Goal: Task Accomplishment & Management: Manage account settings

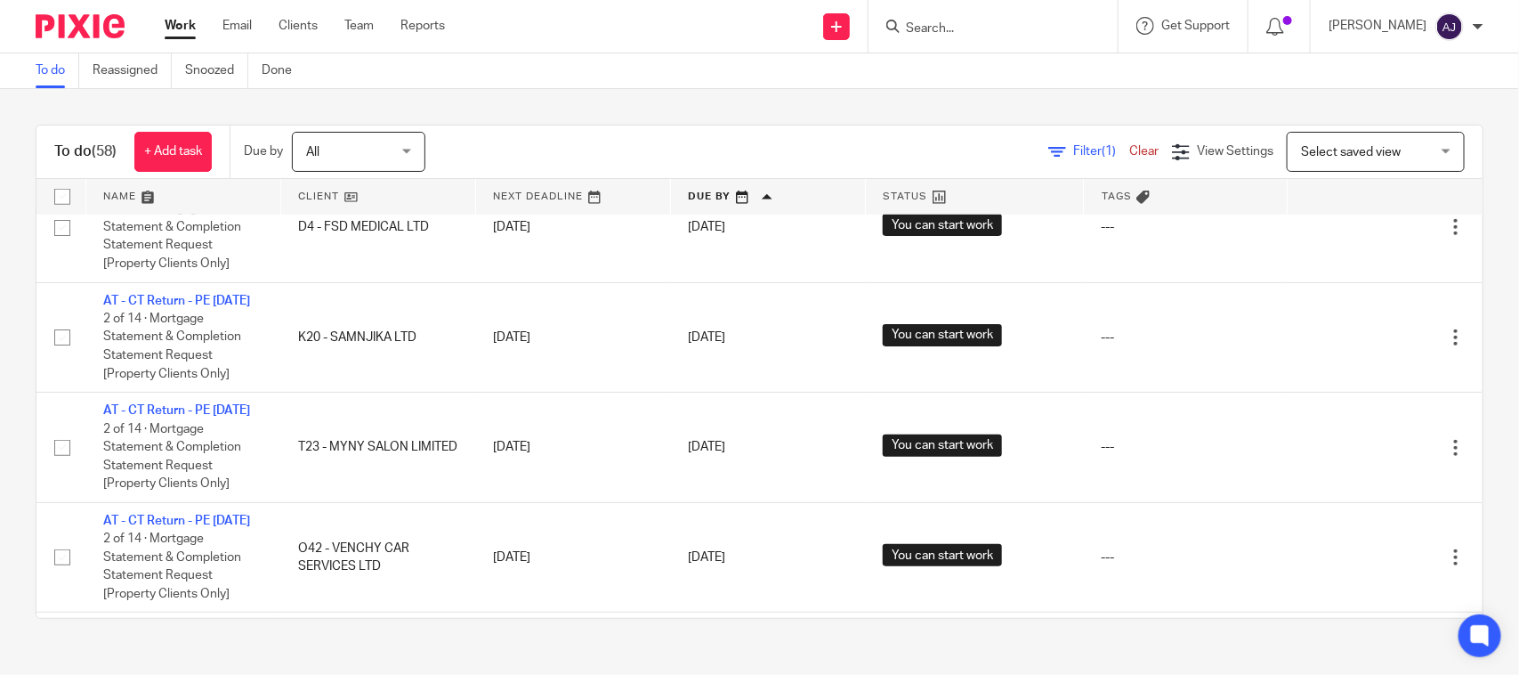
scroll to position [3772, 0]
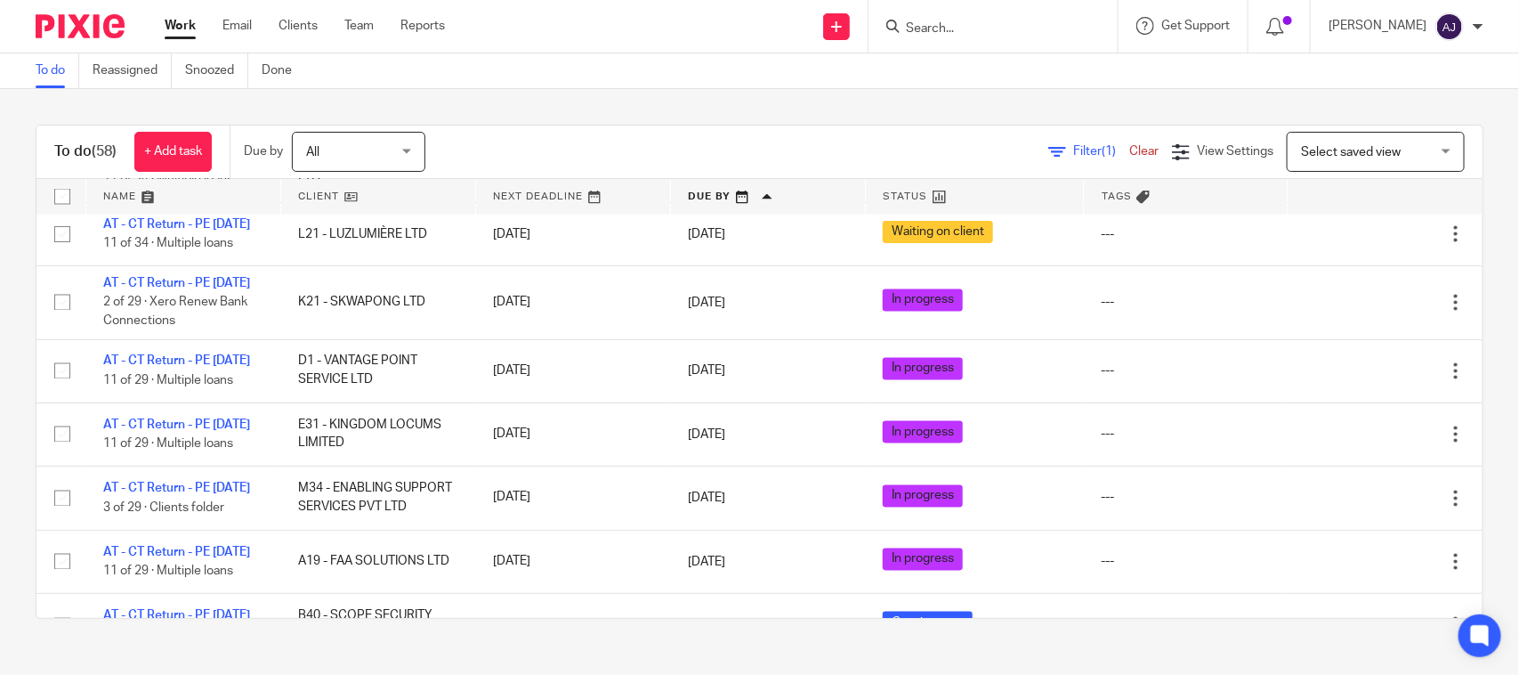
scroll to position [991, 0]
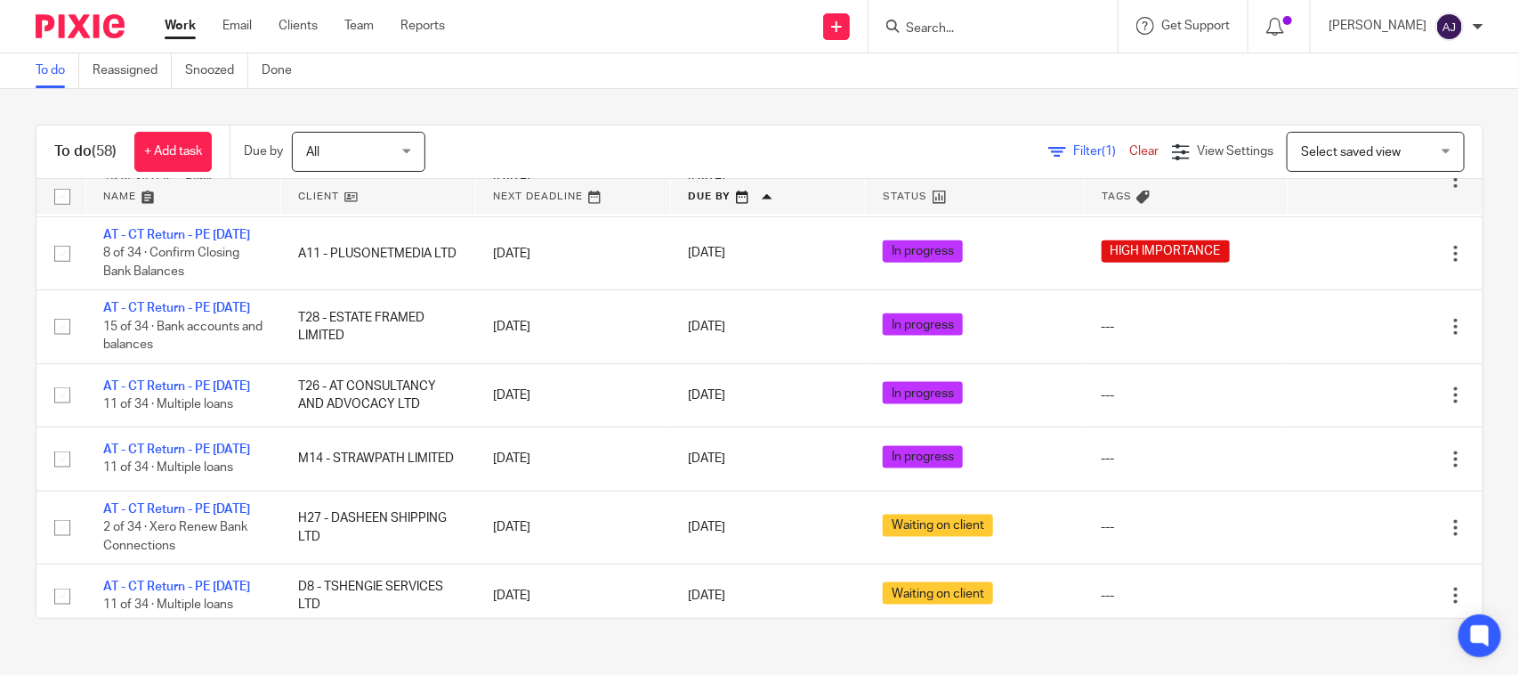
click at [882, 136] on div "Filter (1) Clear View Settings View Settings (1) Filters Clear Save Manage save…" at bounding box center [970, 152] width 1026 height 40
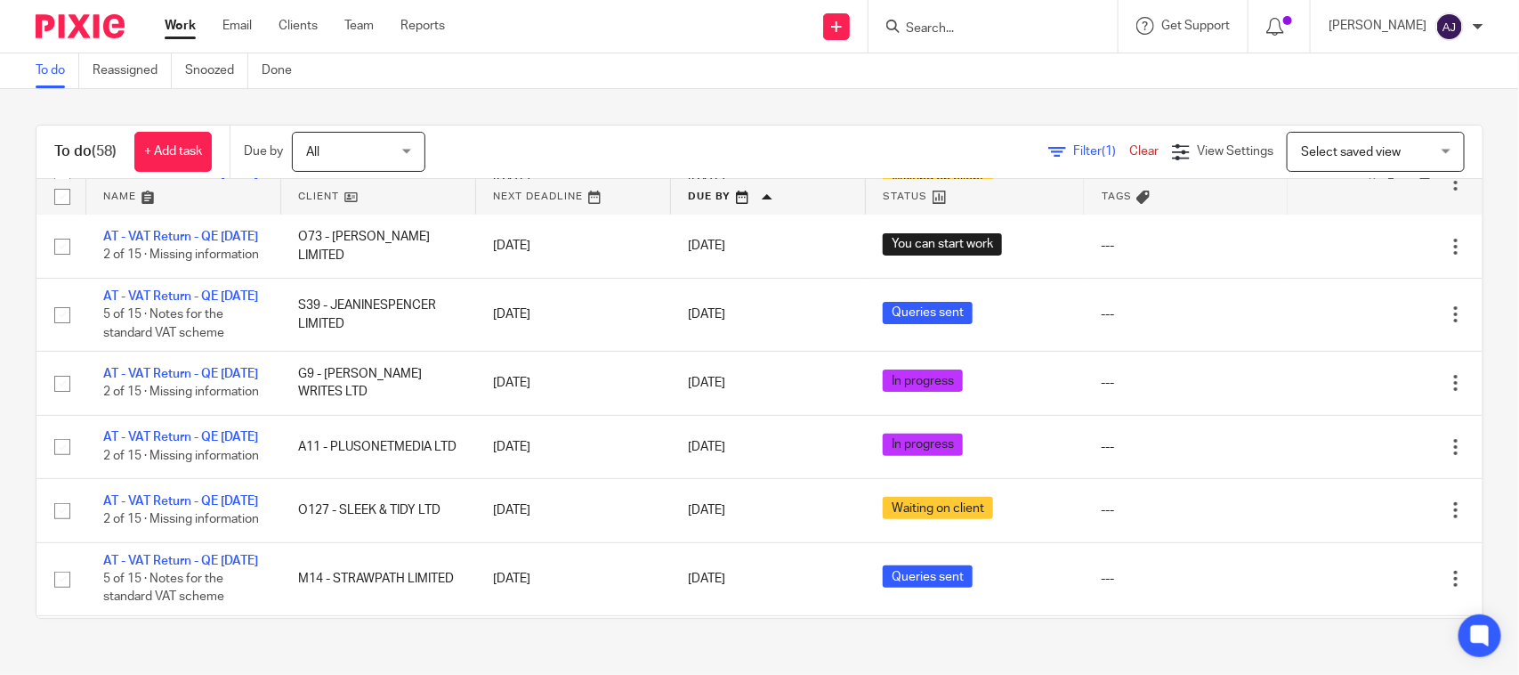
scroll to position [0, 0]
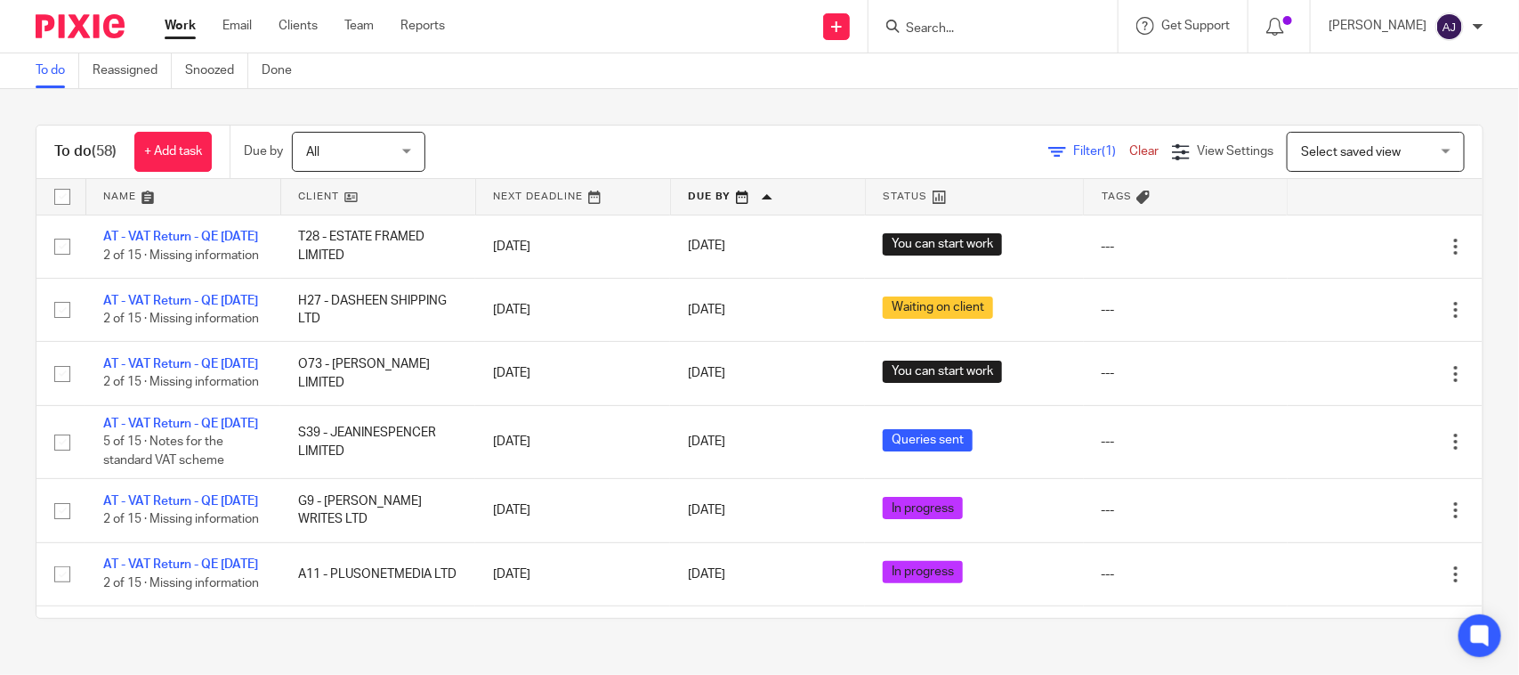
click at [739, 125] on div "To do (58) + Add task Due by All All Today Tomorrow This week Next week This mo…" at bounding box center [760, 372] width 1448 height 494
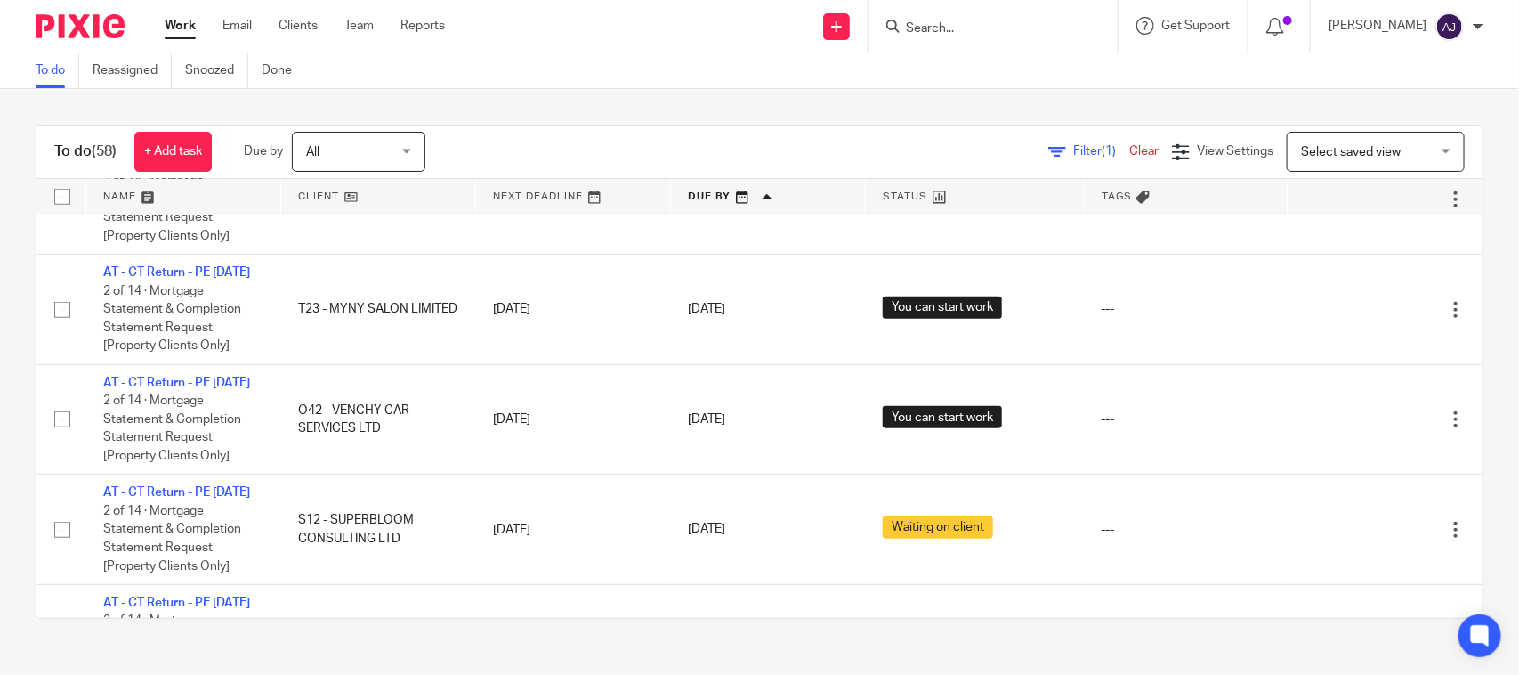
click at [637, 102] on div "To do (58) + Add task Due by All All Today Tomorrow This week Next week This mo…" at bounding box center [759, 371] width 1519 height 565
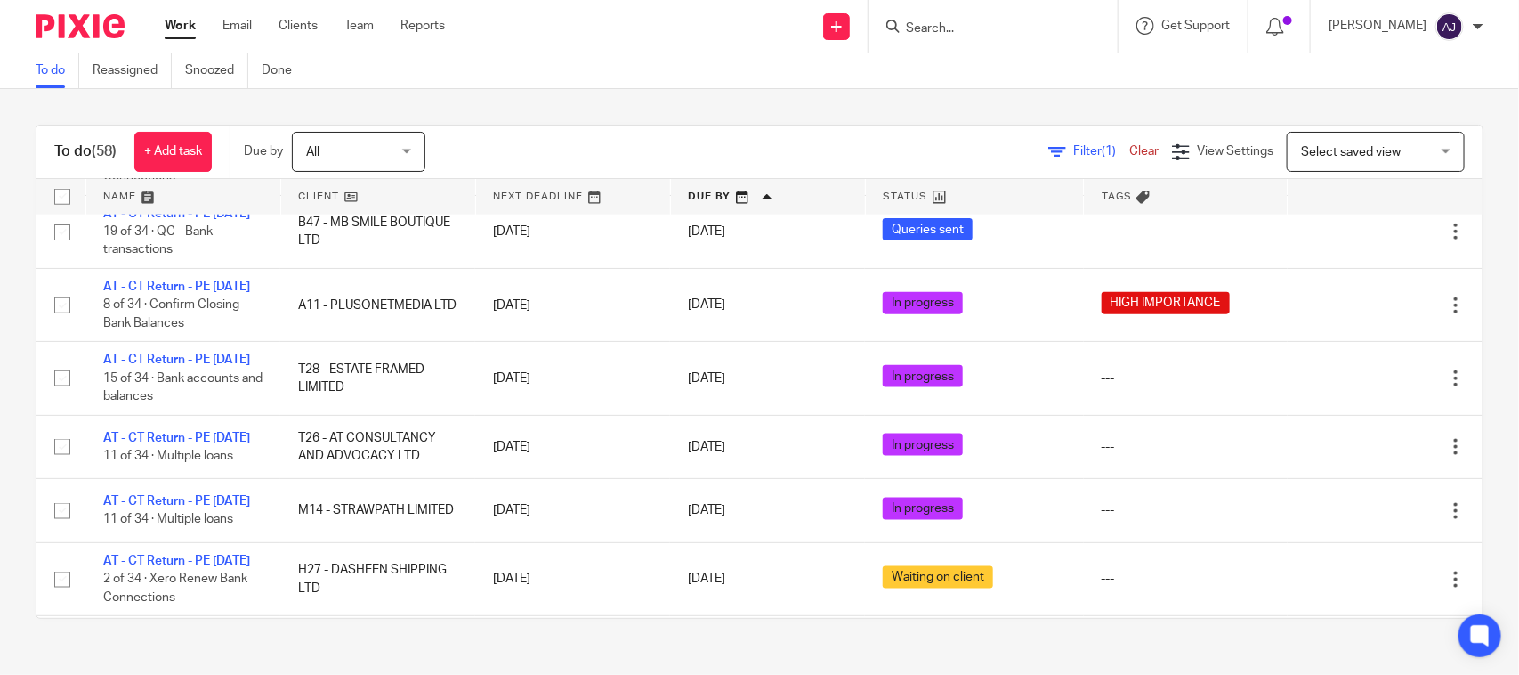
click at [166, 86] on link "AT - CT Return - PE [DATE]" at bounding box center [176, 80] width 147 height 12
click at [620, 134] on div "Filter (1) Clear View Settings View Settings (1) Filters Clear Save Manage save…" at bounding box center [970, 152] width 1026 height 40
click at [755, 108] on div "To do (58) + Add task Due by All All Today Tomorrow This week Next week This mo…" at bounding box center [759, 371] width 1519 height 565
click at [793, 77] on div "To do Reassigned Snoozed Done" at bounding box center [759, 71] width 1519 height 36
click at [966, 28] on input "Search" at bounding box center [984, 29] width 160 height 16
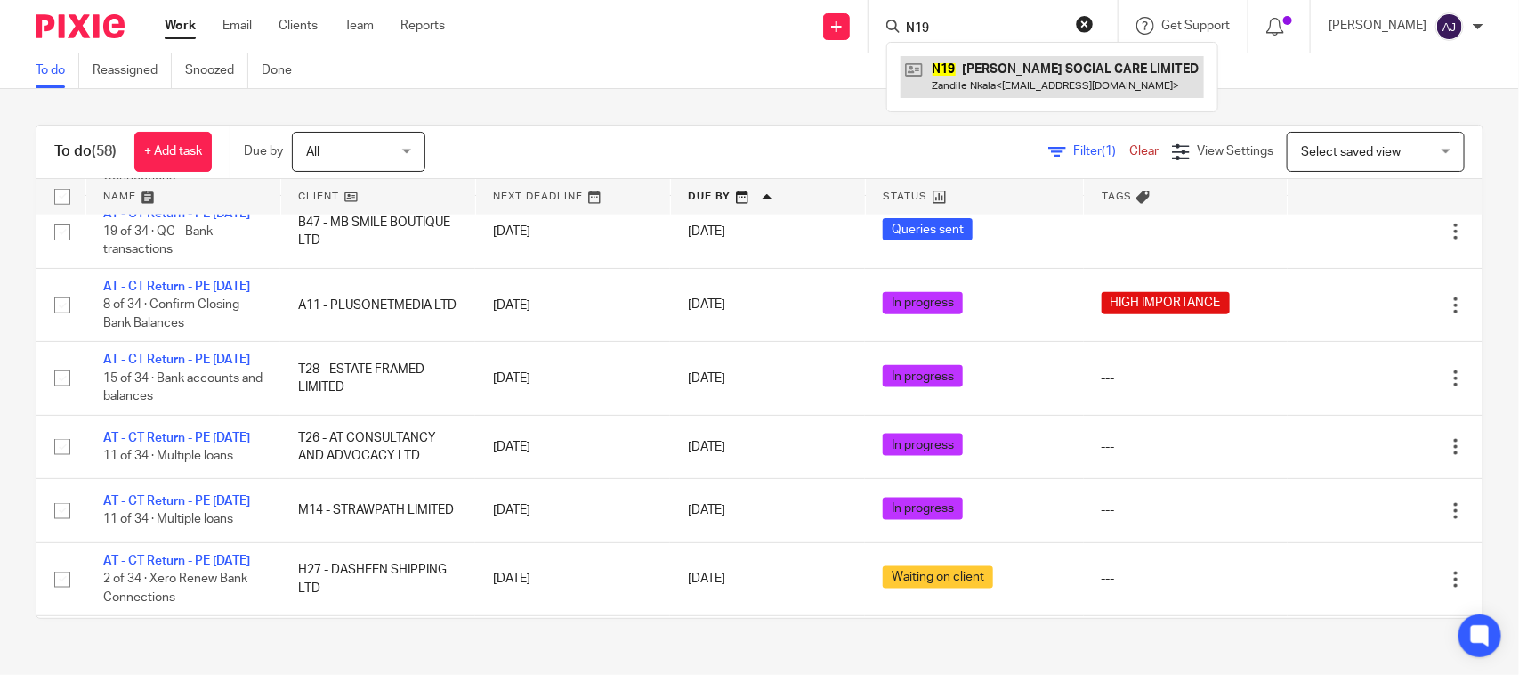
type input "N19"
click at [1002, 86] on link at bounding box center [1052, 76] width 303 height 41
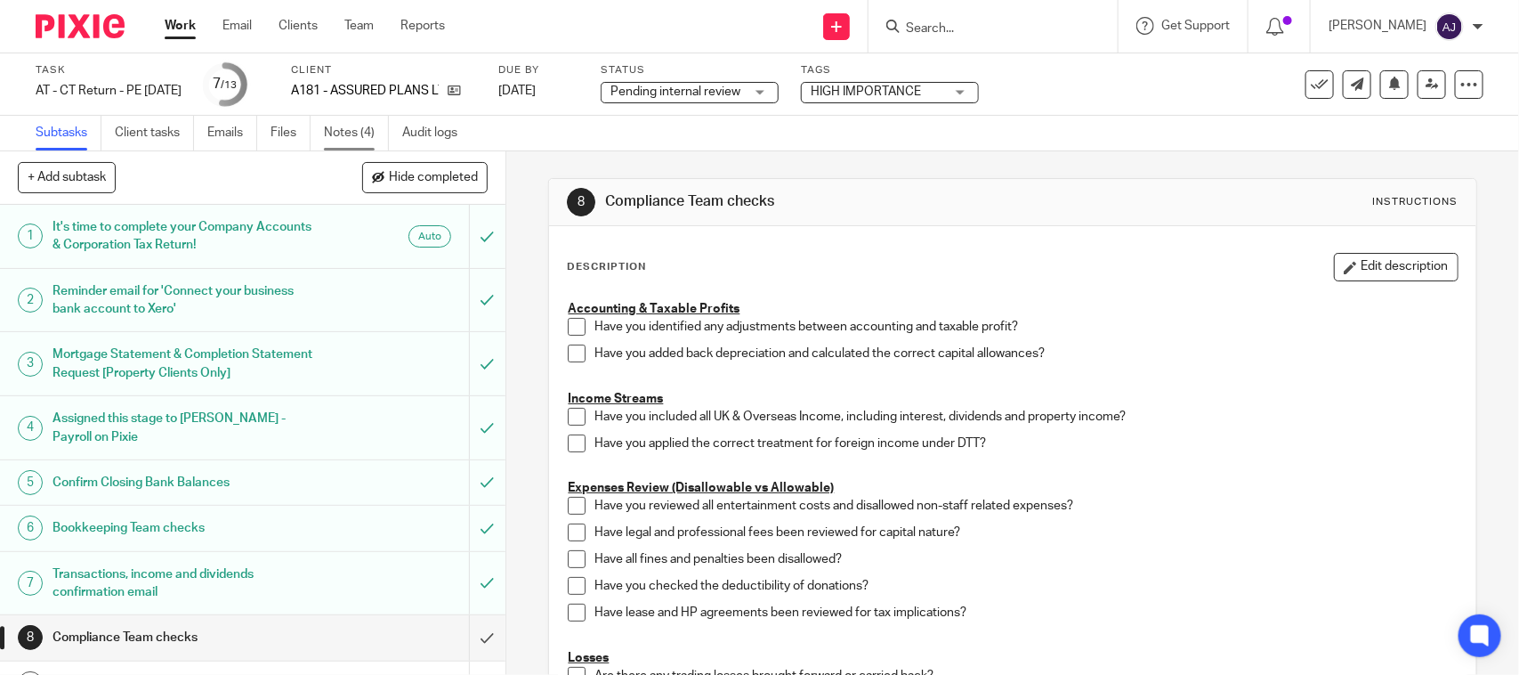
click at [344, 132] on link "Notes (4)" at bounding box center [356, 133] width 65 height 35
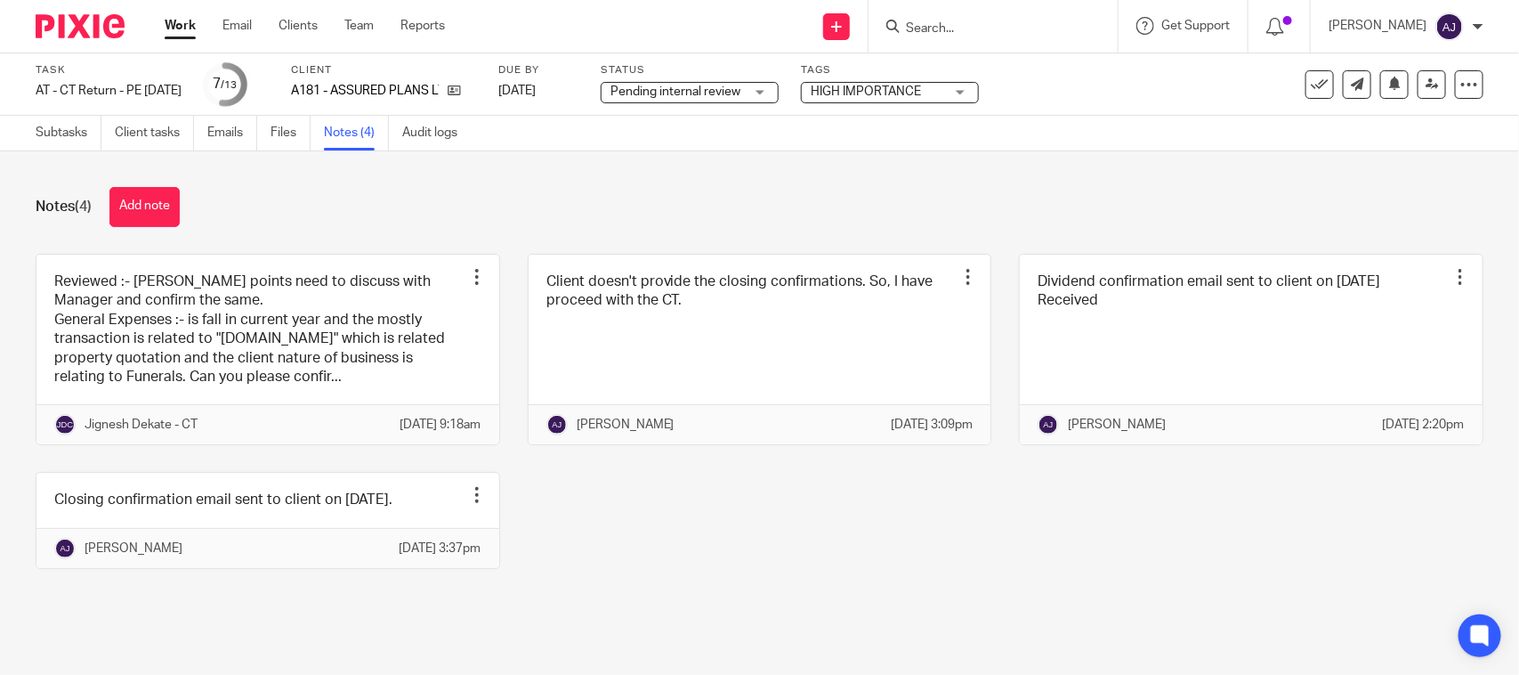
click at [952, 234] on div "Notes (4) Add note Reviewed :- [PERSON_NAME] points need to discuss with Manage…" at bounding box center [759, 391] width 1519 height 480
click at [817, 528] on div "Reviewed :- [PERSON_NAME] points need to discuss with Manager and confirm the s…" at bounding box center [746, 425] width 1476 height 342
click at [598, 631] on div "Notes (4) Add note Reviewed :- Few points need to discuss with Manager and conf…" at bounding box center [759, 391] width 1519 height 480
click at [627, 595] on div "Reviewed :- Few points need to discuss with Manager and confirm the same. Gener…" at bounding box center [746, 425] width 1476 height 342
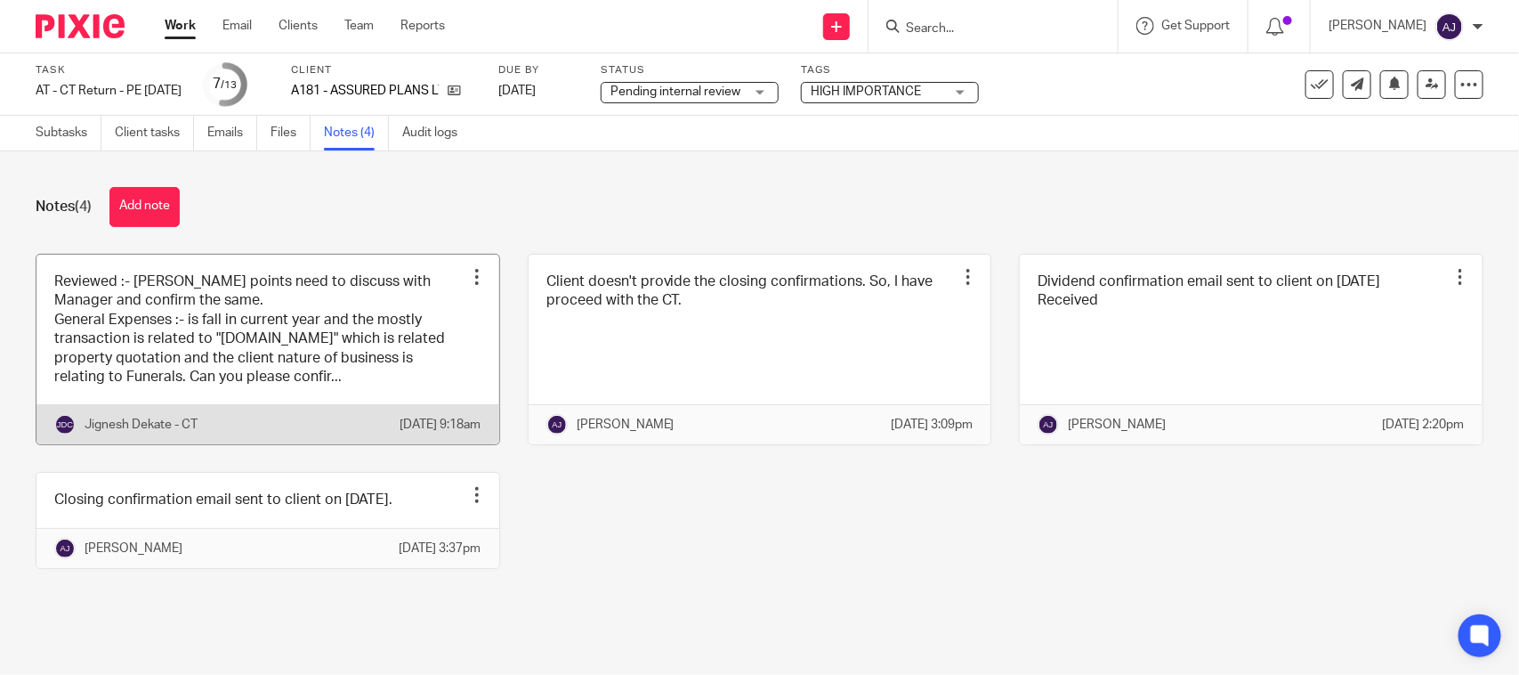
click at [171, 359] on link at bounding box center [267, 350] width 463 height 190
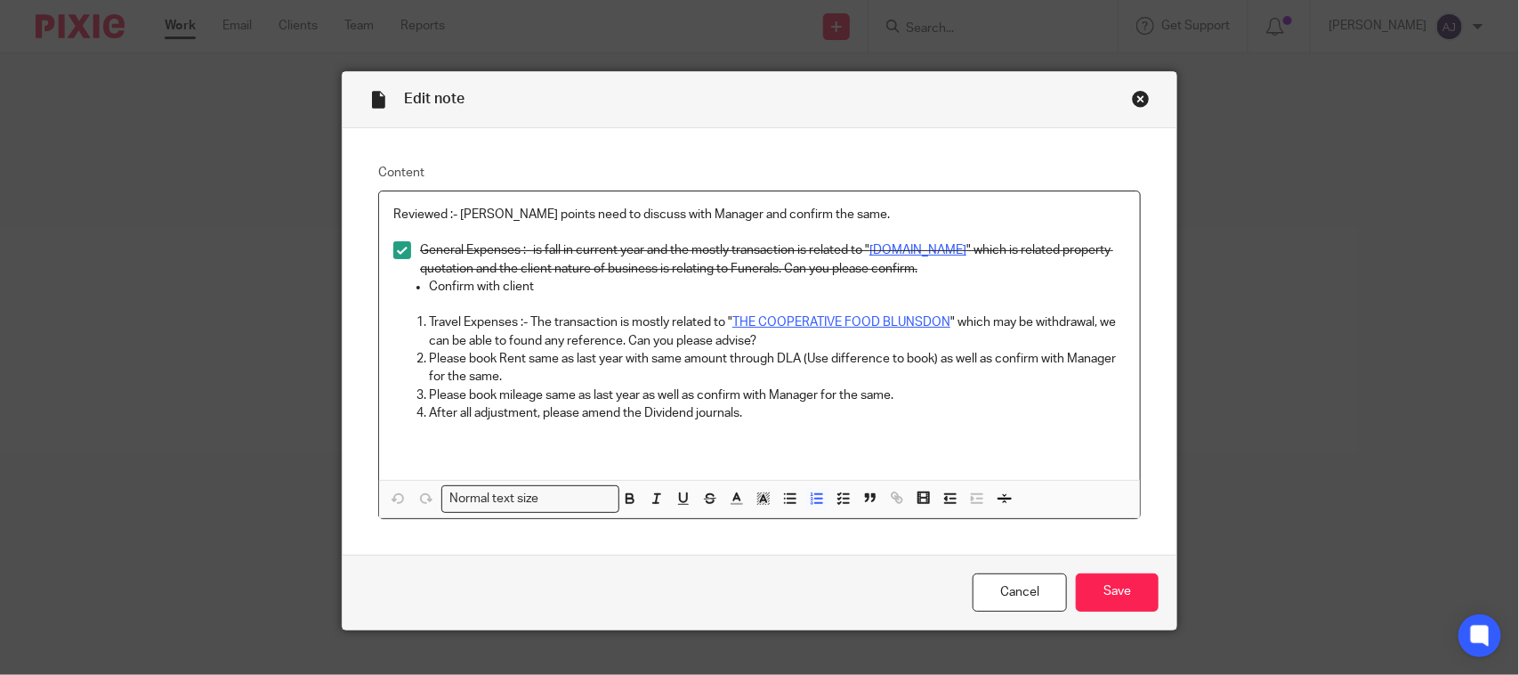
click at [456, 326] on p "Travel Expenses :- The transaction is mostly related to " THE COOPERATIVE FOOD …" at bounding box center [777, 331] width 697 height 36
click at [838, 504] on polyline "button" at bounding box center [839, 503] width 3 height 2
click at [845, 503] on line "button" at bounding box center [847, 503] width 5 height 0
click at [815, 505] on icon "button" at bounding box center [817, 498] width 16 height 16
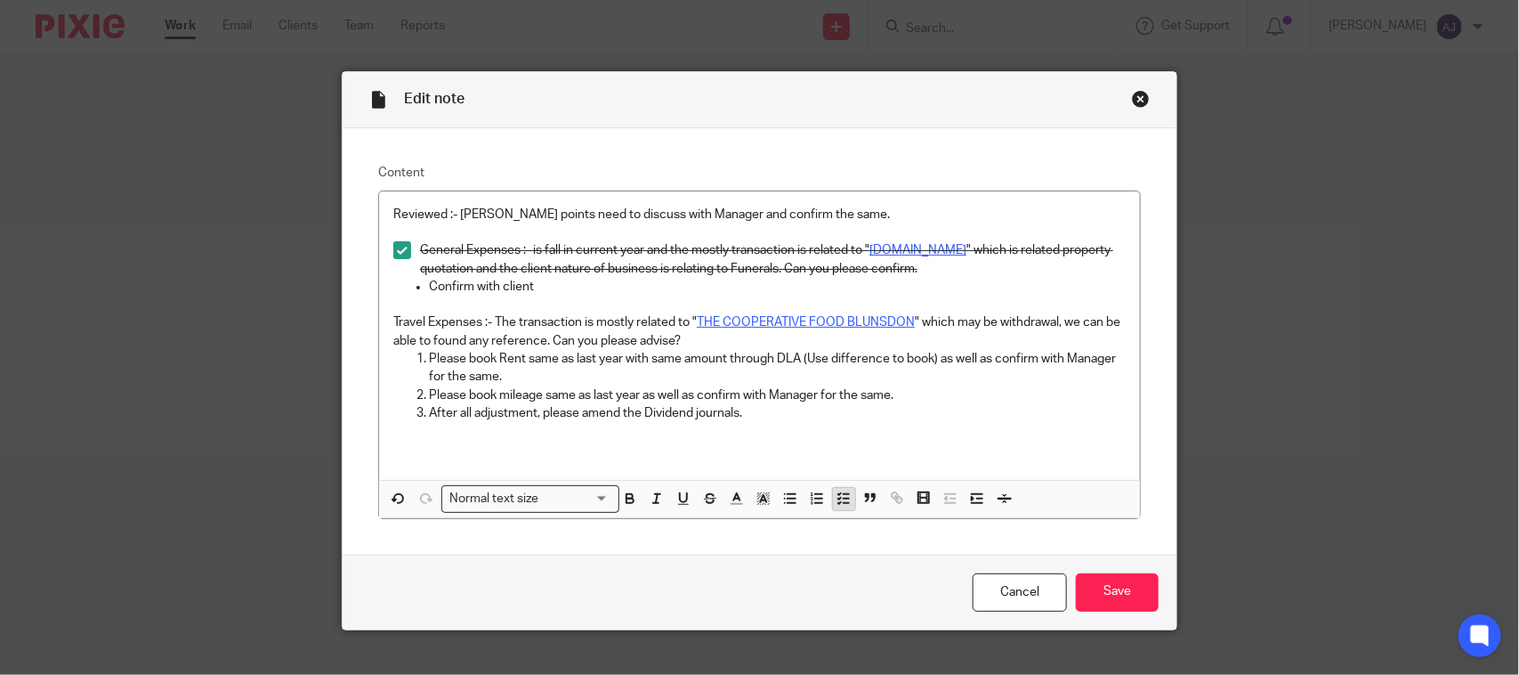
click at [838, 504] on polyline "button" at bounding box center [839, 503] width 3 height 2
click at [397, 323] on span at bounding box center [402, 322] width 18 height 18
click at [744, 344] on p "Travel Expenses :- The transaction is mostly related to " THE COOPERATIVE FOOD …" at bounding box center [773, 331] width 706 height 36
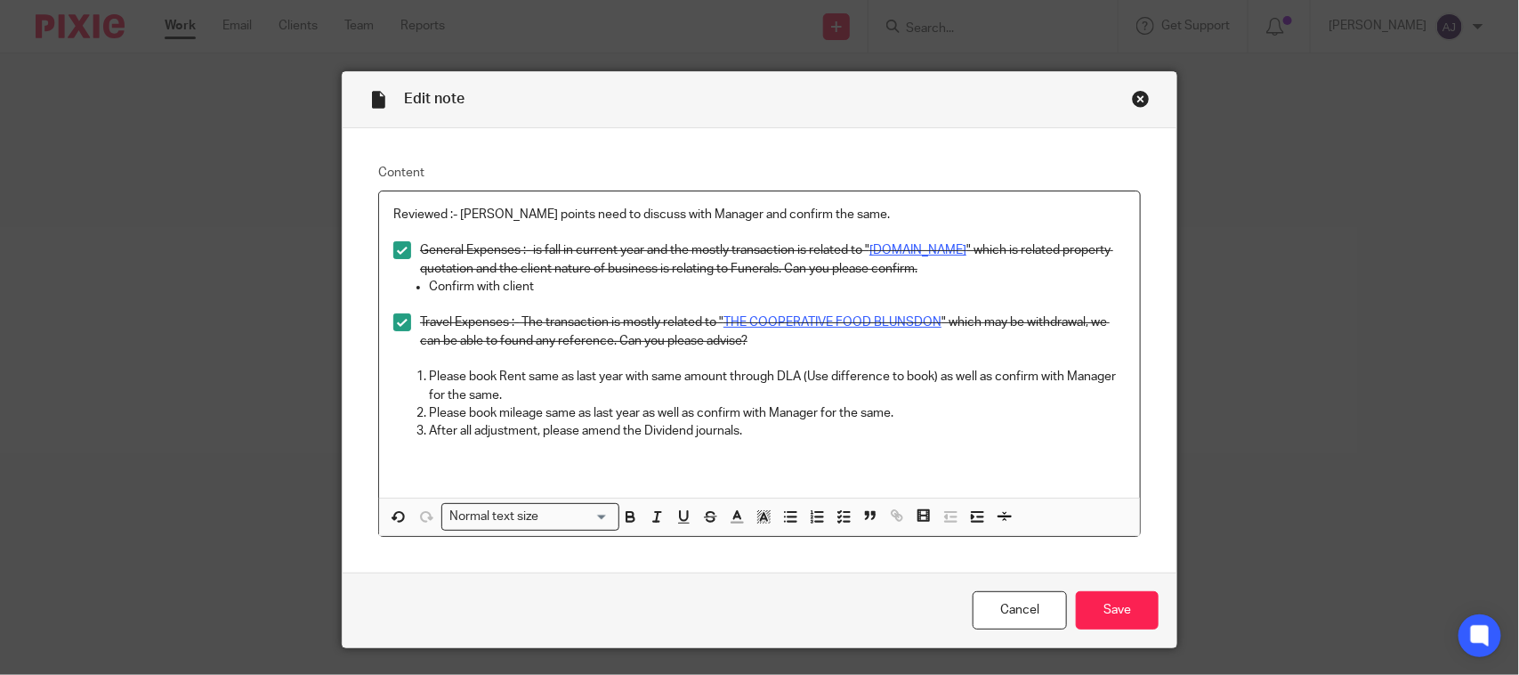
click at [396, 325] on span at bounding box center [402, 322] width 18 height 18
click at [1121, 610] on input "Save" at bounding box center [1117, 610] width 83 height 38
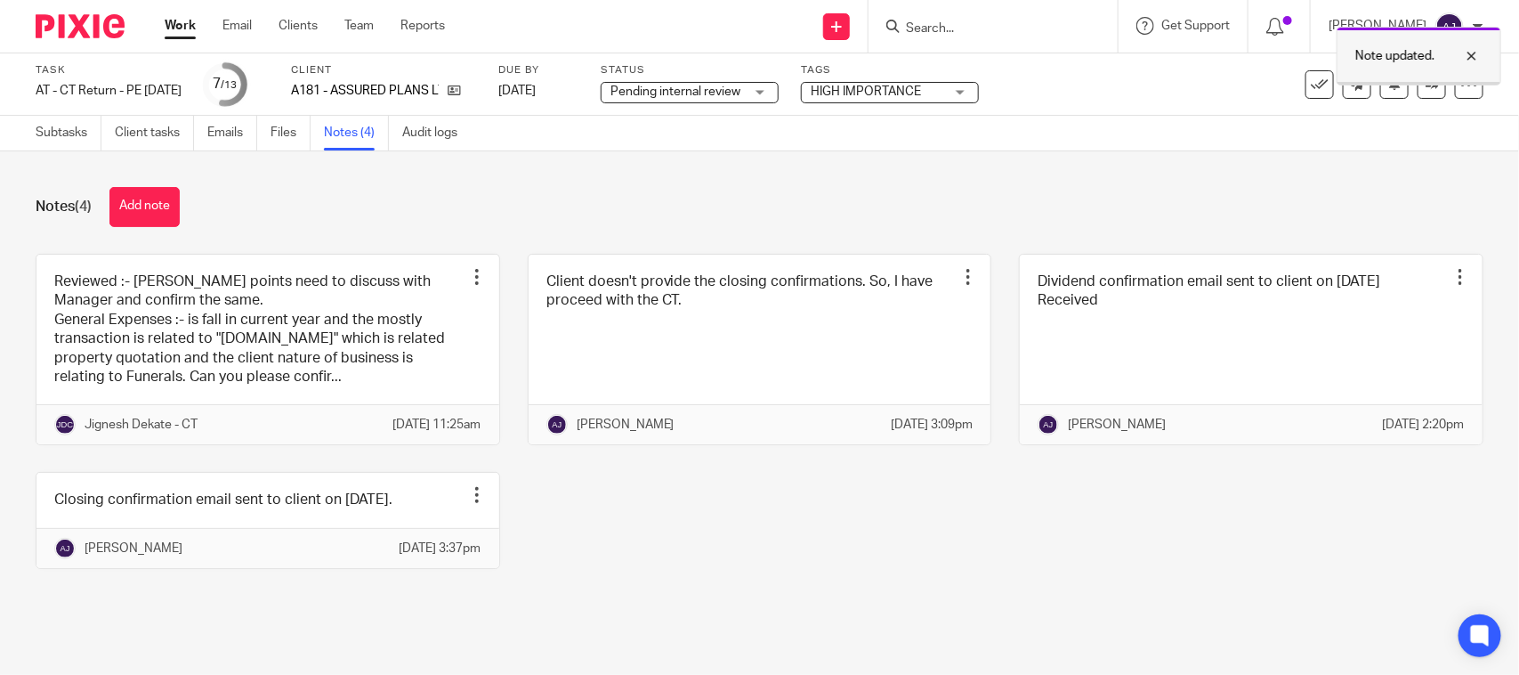
click at [1470, 59] on div at bounding box center [1459, 55] width 48 height 21
click at [1273, 175] on div "Notes (4) Add note Reviewed :- Few points need to discuss with Manager and conf…" at bounding box center [759, 391] width 1519 height 480
click at [980, 2] on div at bounding box center [993, 26] width 249 height 53
click at [966, 25] on input "Search" at bounding box center [984, 29] width 160 height 16
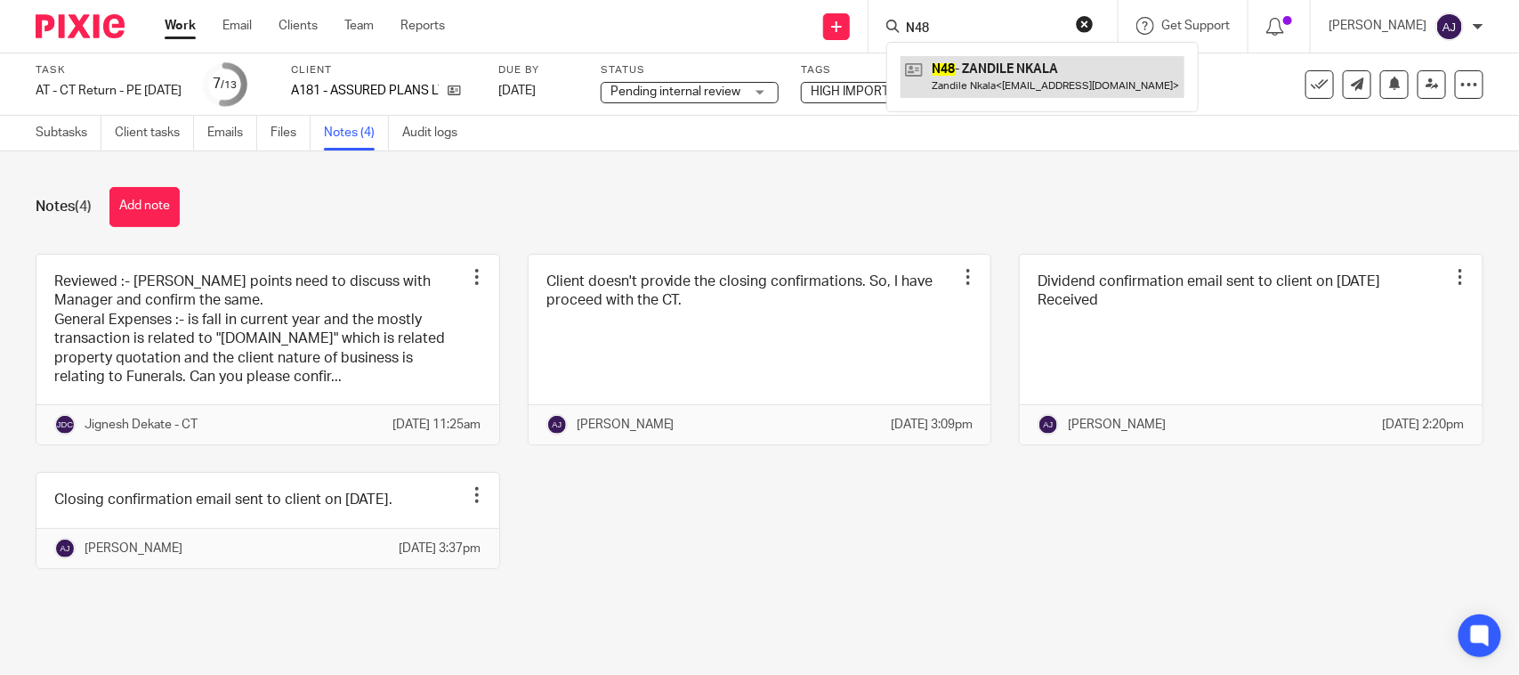
type input "N48"
click at [993, 63] on link at bounding box center [1043, 76] width 284 height 41
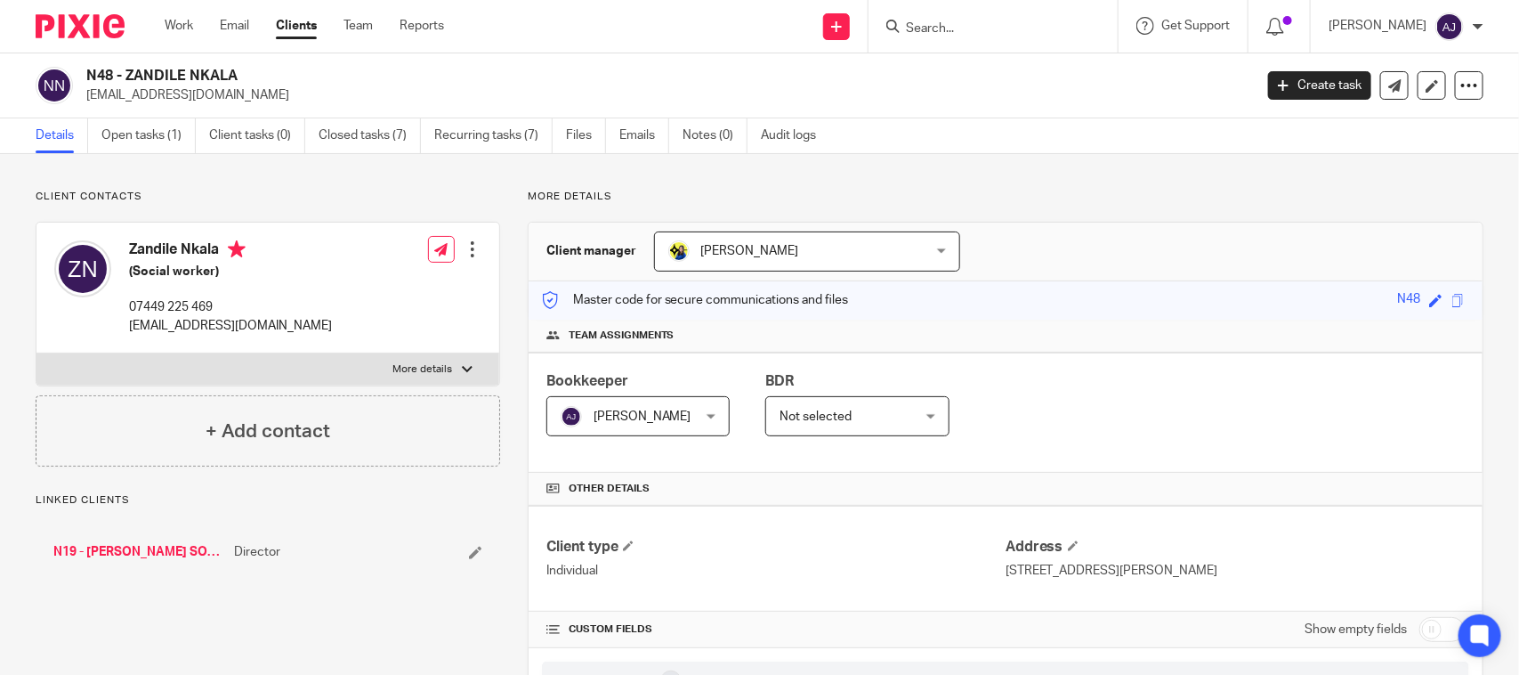
click at [171, 553] on link "N19 - [PERSON_NAME] SOCIAL CARE LIMITED" at bounding box center [139, 552] width 172 height 18
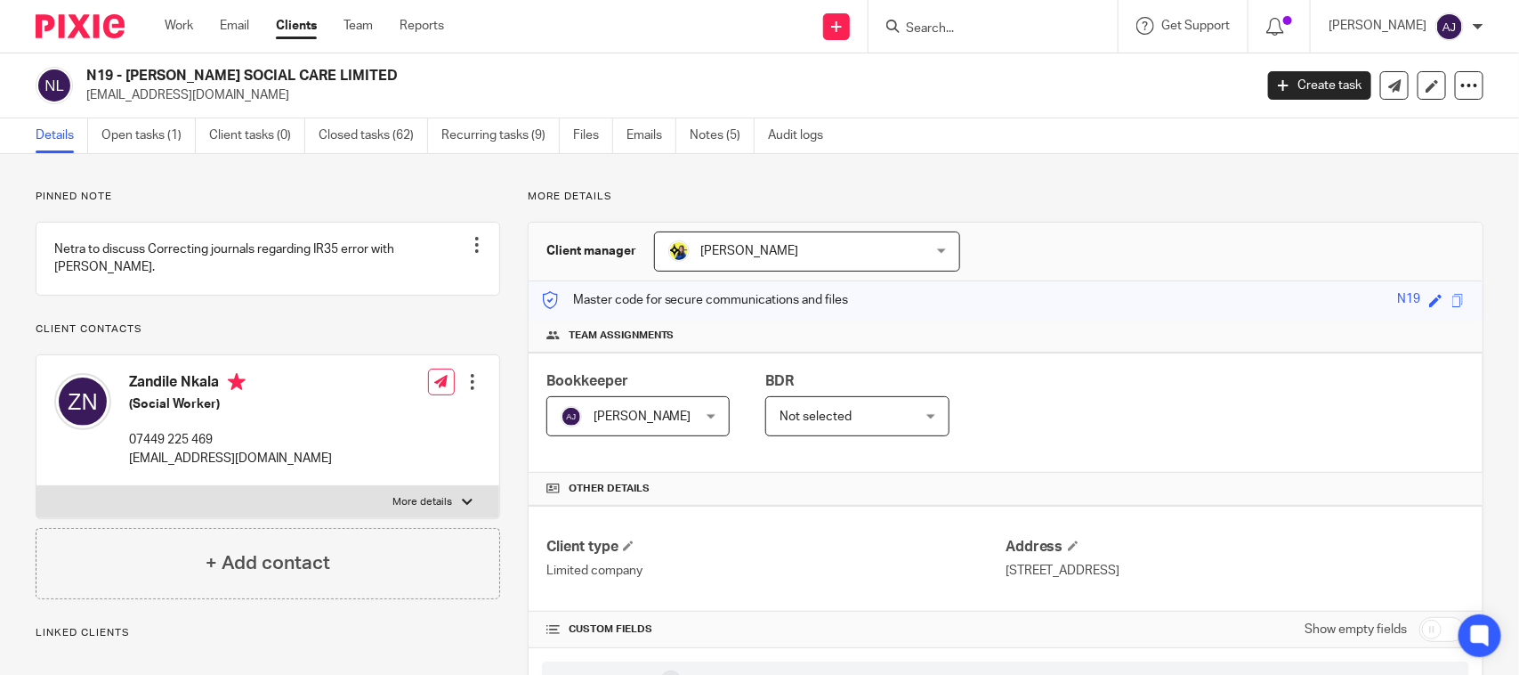
drag, startPoint x: 125, startPoint y: 77, endPoint x: 473, endPoint y: 56, distance: 347.7
click at [399, 65] on div "N19 - SINCLAIR SOCIAL CARE LIMITED zandile_nkala@yahoo.co.uk Create task Update…" at bounding box center [759, 85] width 1519 height 65
copy h2 "SINCLAIR SOCIAL CARE LIMITED"
click at [1070, 222] on div "Client manager Bobo Lee Bobo Lee Abhay Jayswal Akhil Siby - Billings Anjali Gam…" at bounding box center [1006, 251] width 954 height 59
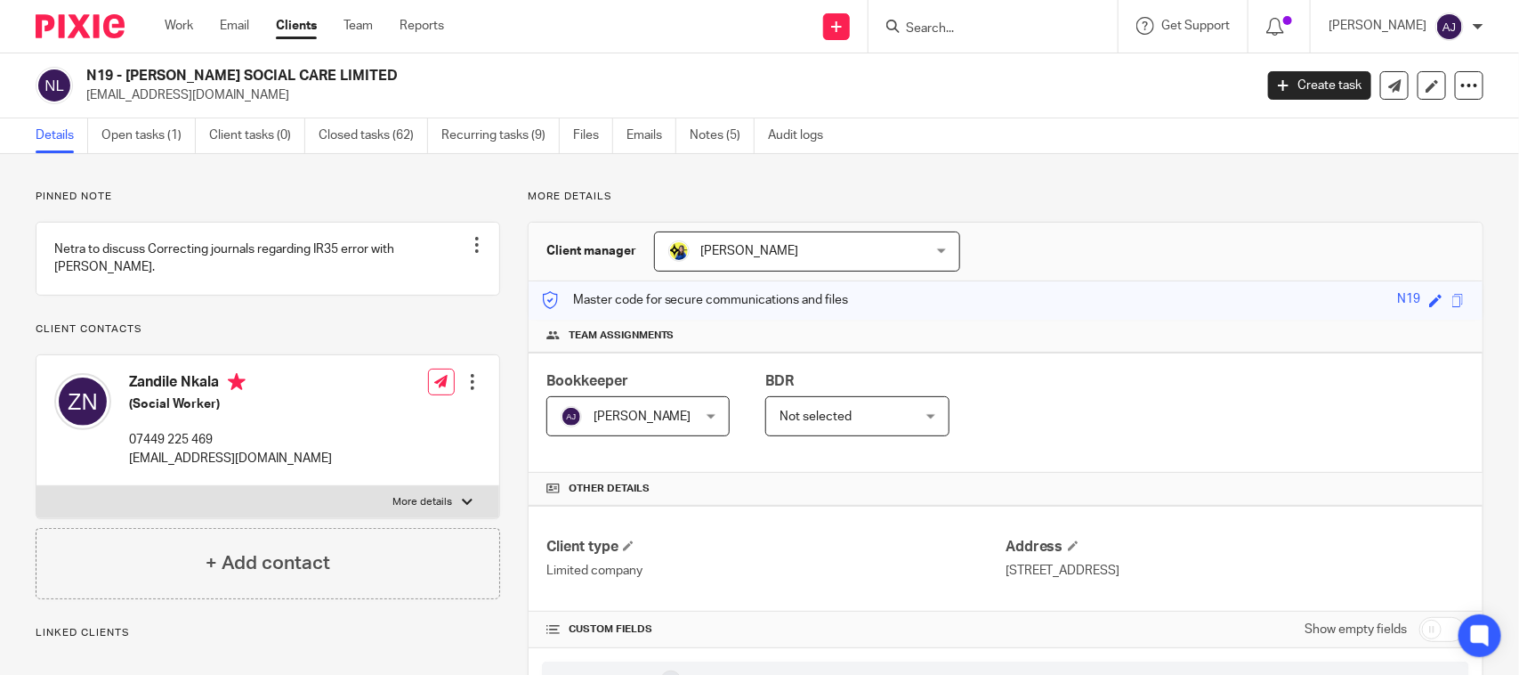
click at [954, 132] on div "Details Open tasks (1) Client tasks (0) Closed tasks (62) Recurring tasks (9) F…" at bounding box center [759, 136] width 1519 height 36
click at [1122, 150] on div "Details Open tasks (1) Client tasks (0) Closed tasks (62) Recurring tasks (9) F…" at bounding box center [759, 136] width 1519 height 36
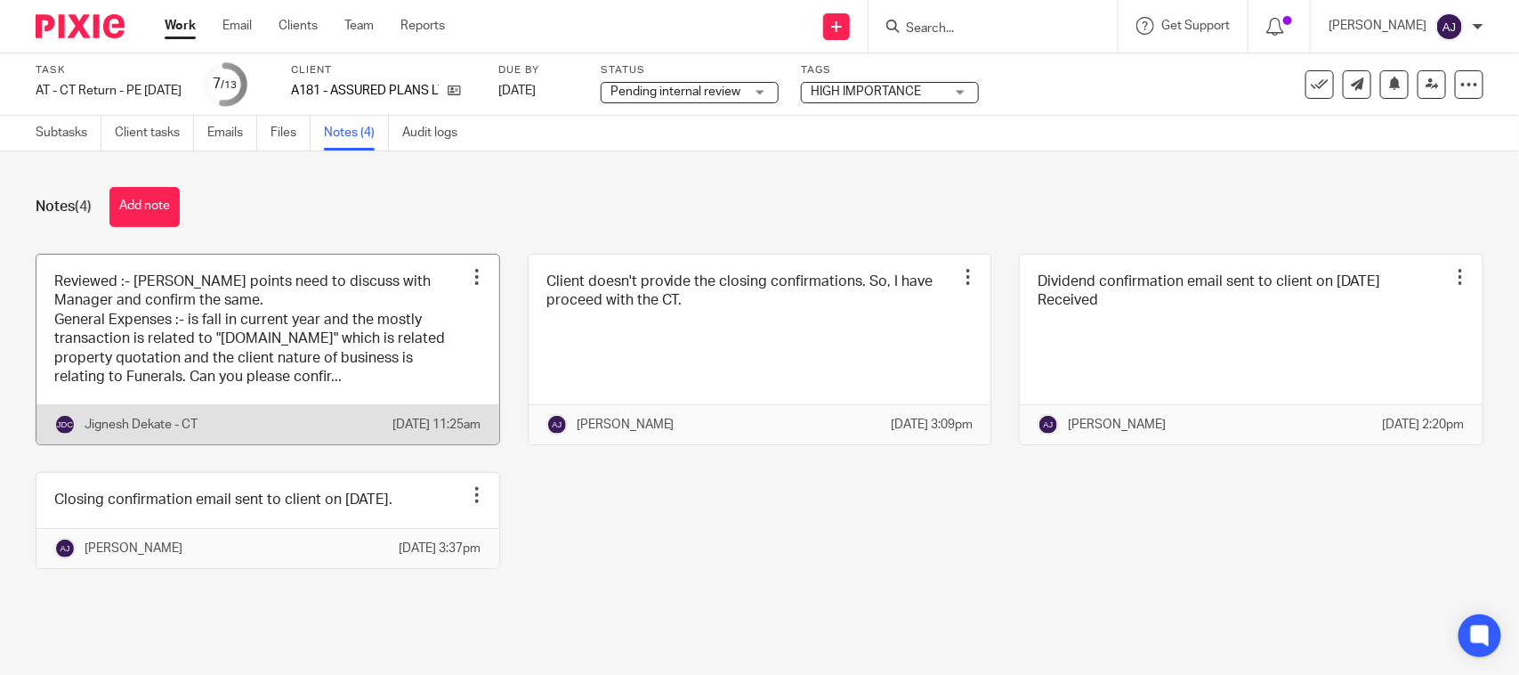
click at [334, 340] on link at bounding box center [267, 350] width 463 height 190
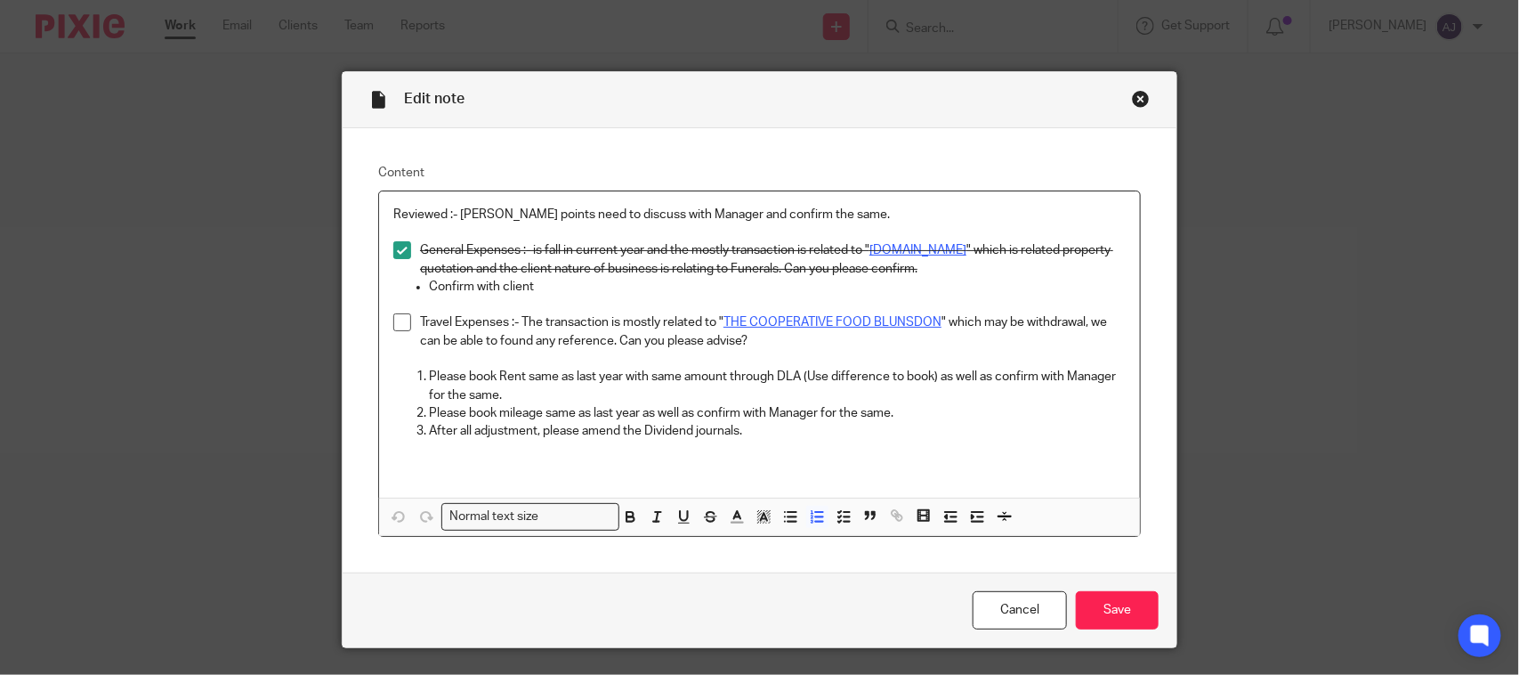
click at [776, 433] on p "After all adjustment, please amend the Dividend journals." at bounding box center [777, 431] width 697 height 18
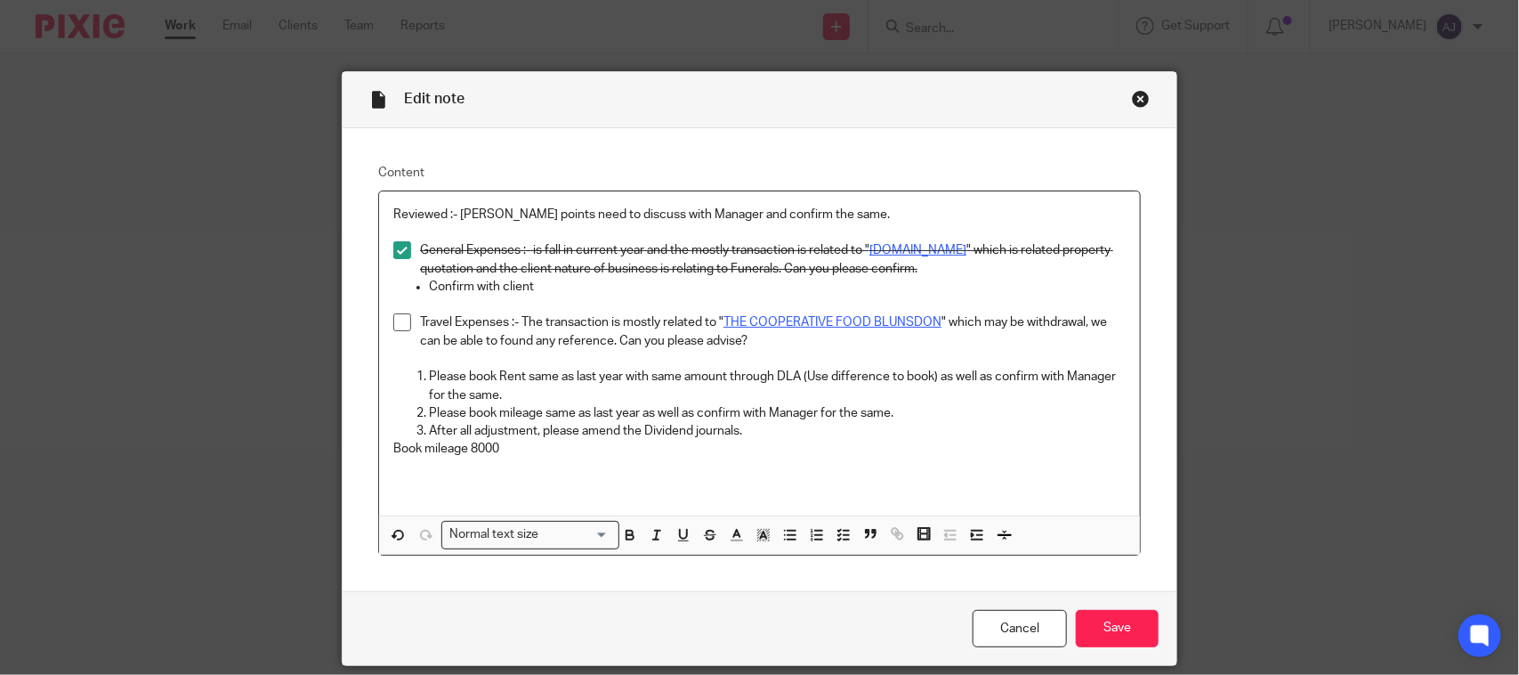
click at [393, 445] on p "Book mileage 8000" at bounding box center [759, 449] width 732 height 18
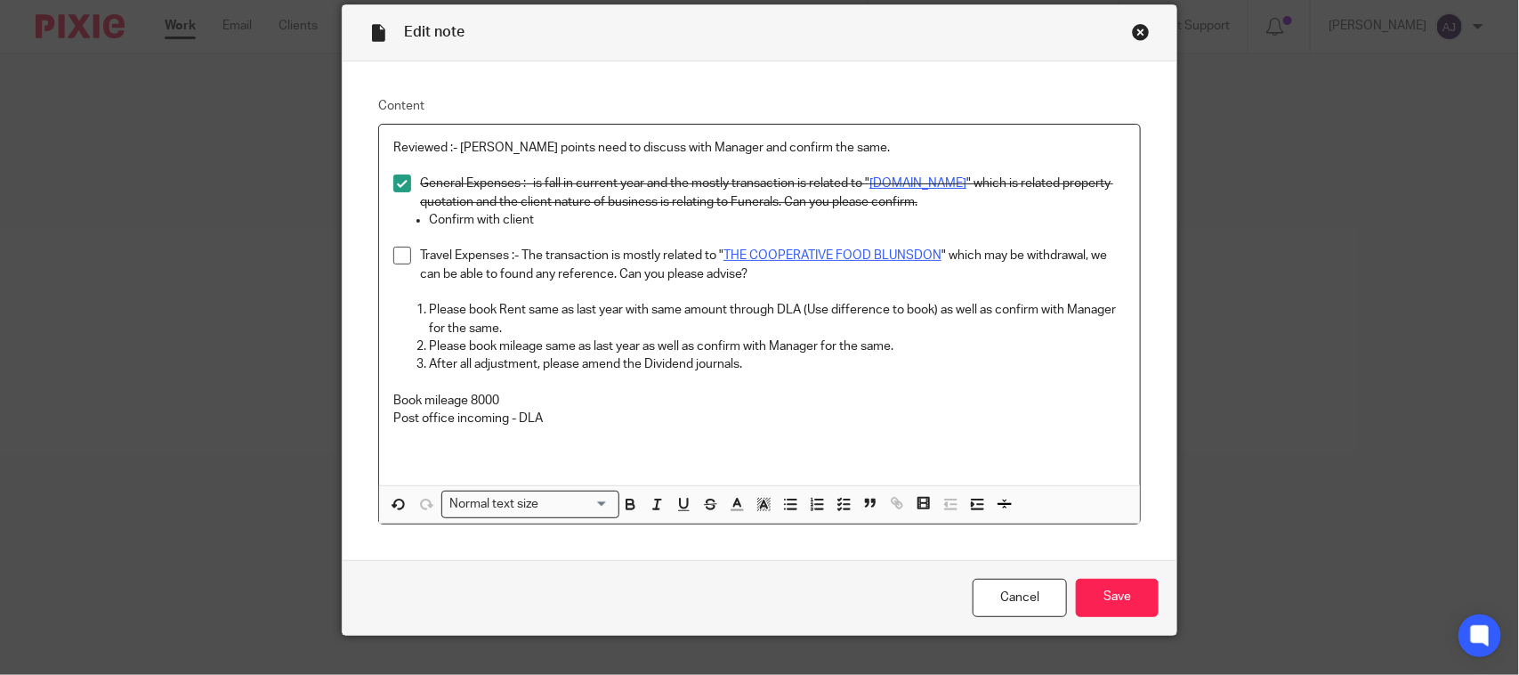
scroll to position [100, 0]
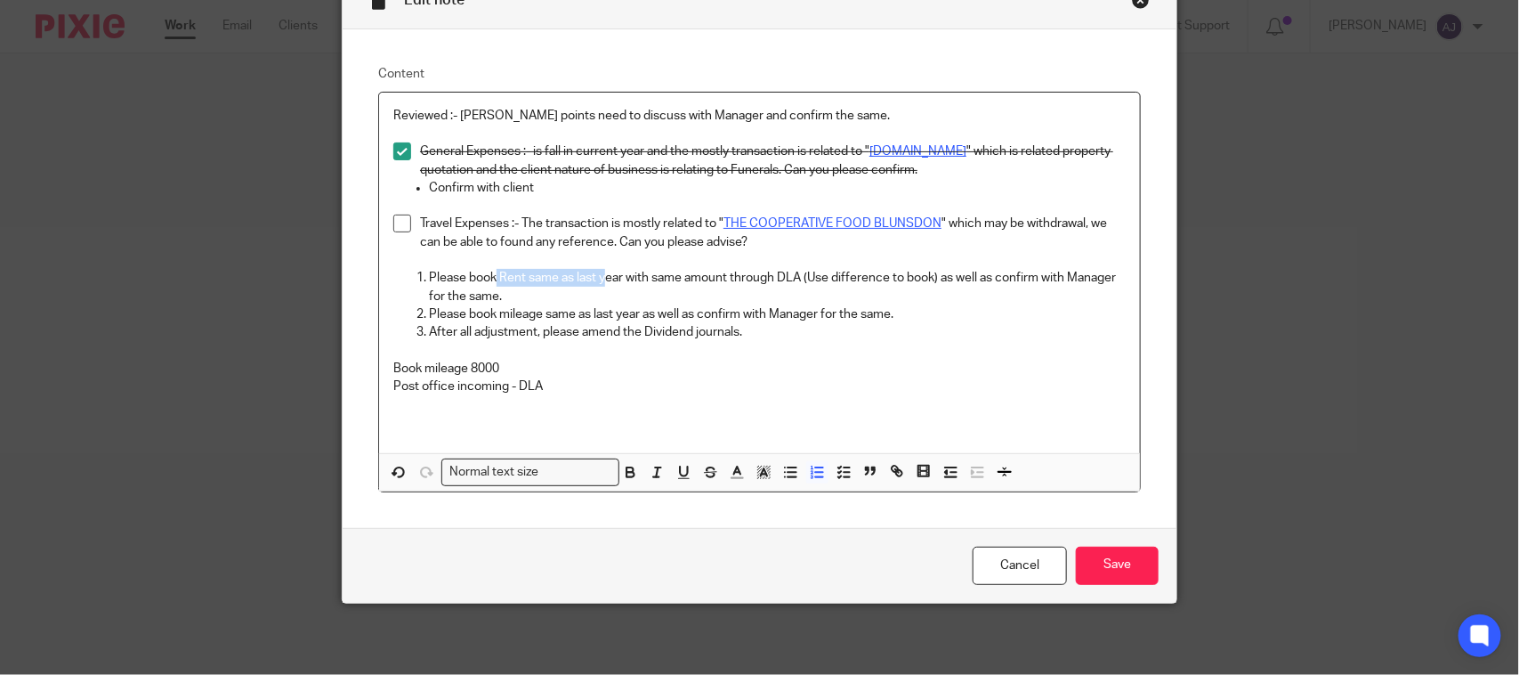
drag, startPoint x: 489, startPoint y: 274, endPoint x: 598, endPoint y: 285, distance: 109.1
click at [598, 285] on p "Please book Rent same as last year with same amount through DLA (Use difference…" at bounding box center [777, 287] width 697 height 36
click at [545, 374] on p "Book mileage 8000" at bounding box center [759, 369] width 732 height 18
click at [585, 392] on p "Post office incoming - DLA" at bounding box center [759, 386] width 732 height 18
click at [1128, 570] on input "Save" at bounding box center [1117, 565] width 83 height 38
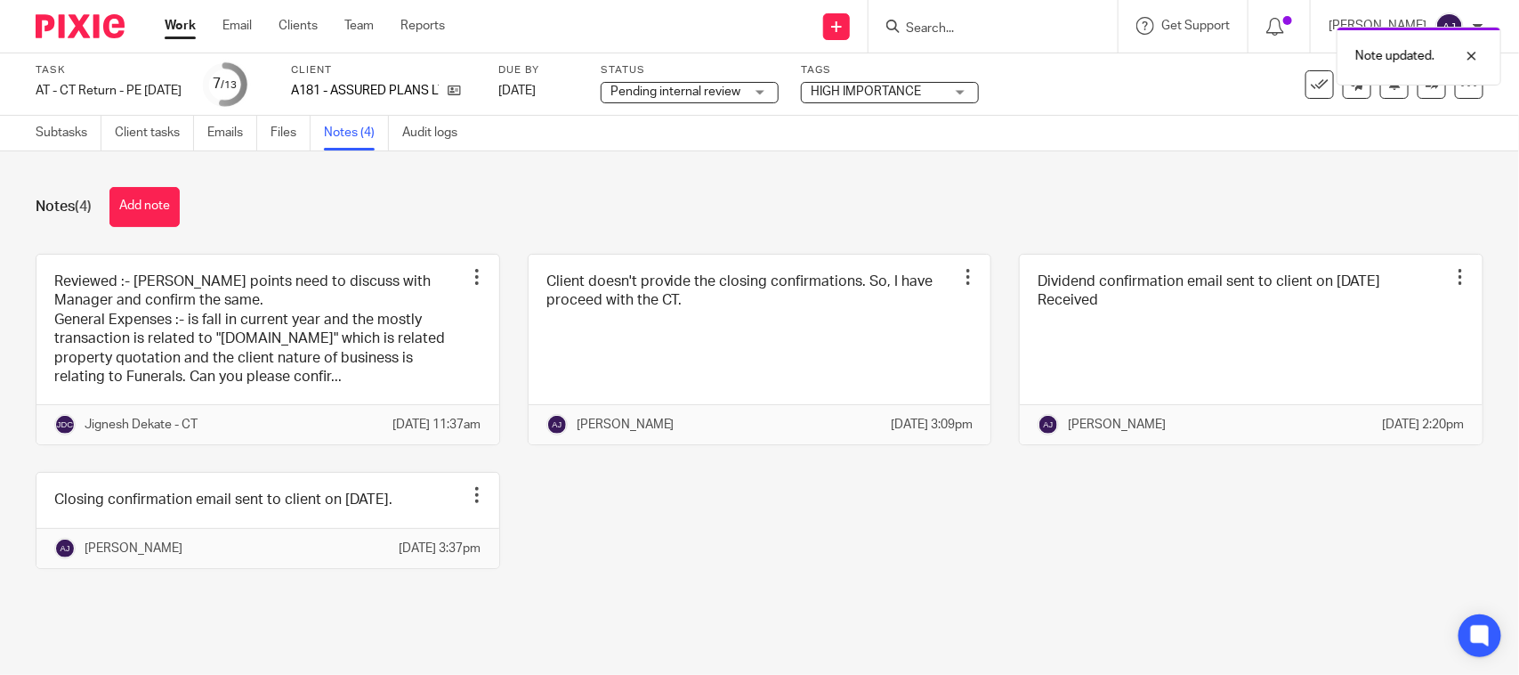
click at [454, 203] on div "Notes (4) Add note" at bounding box center [760, 207] width 1448 height 40
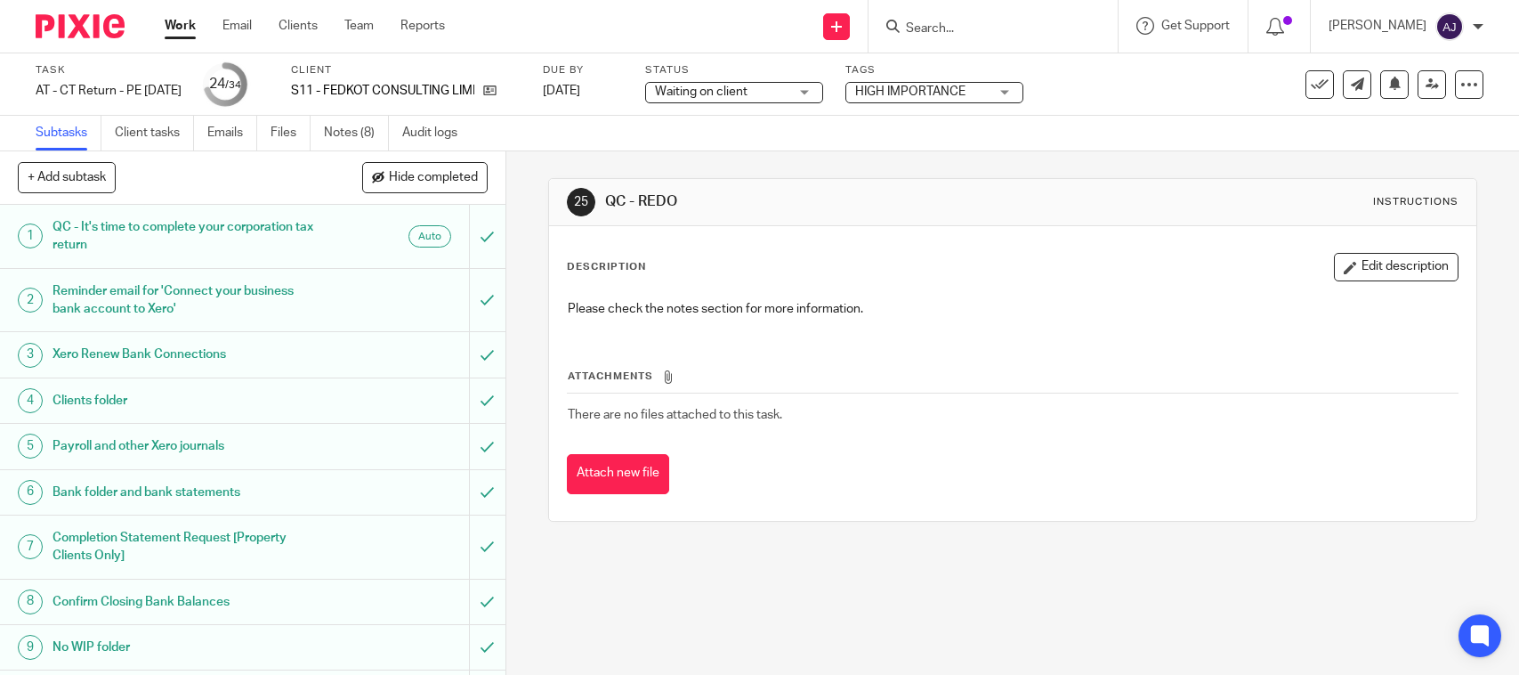
click at [642, 152] on div "25 QC - REDO Instructions Description Edit description Please check the notes s…" at bounding box center [1012, 349] width 928 height 397
click at [227, 129] on link "Emails" at bounding box center [232, 133] width 50 height 35
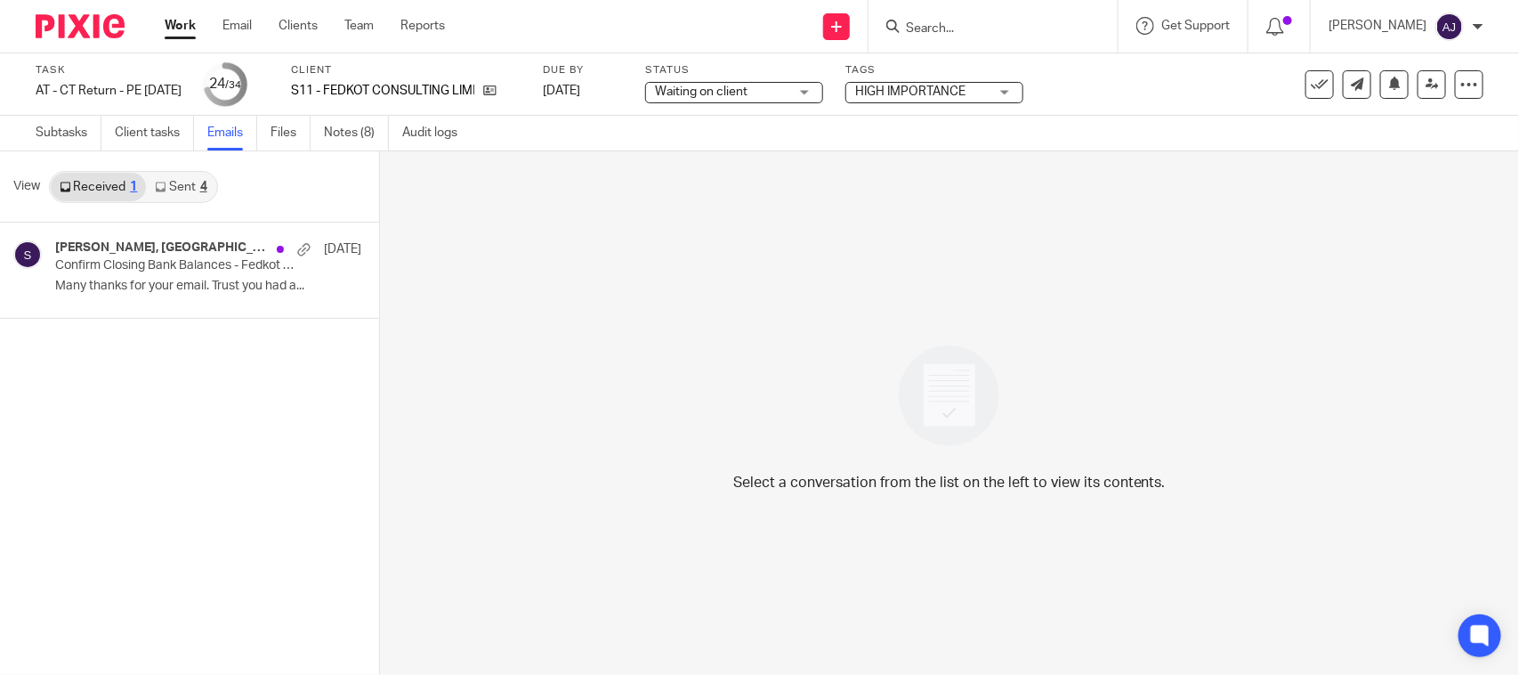
click at [181, 191] on link "Sent 4" at bounding box center [180, 187] width 69 height 28
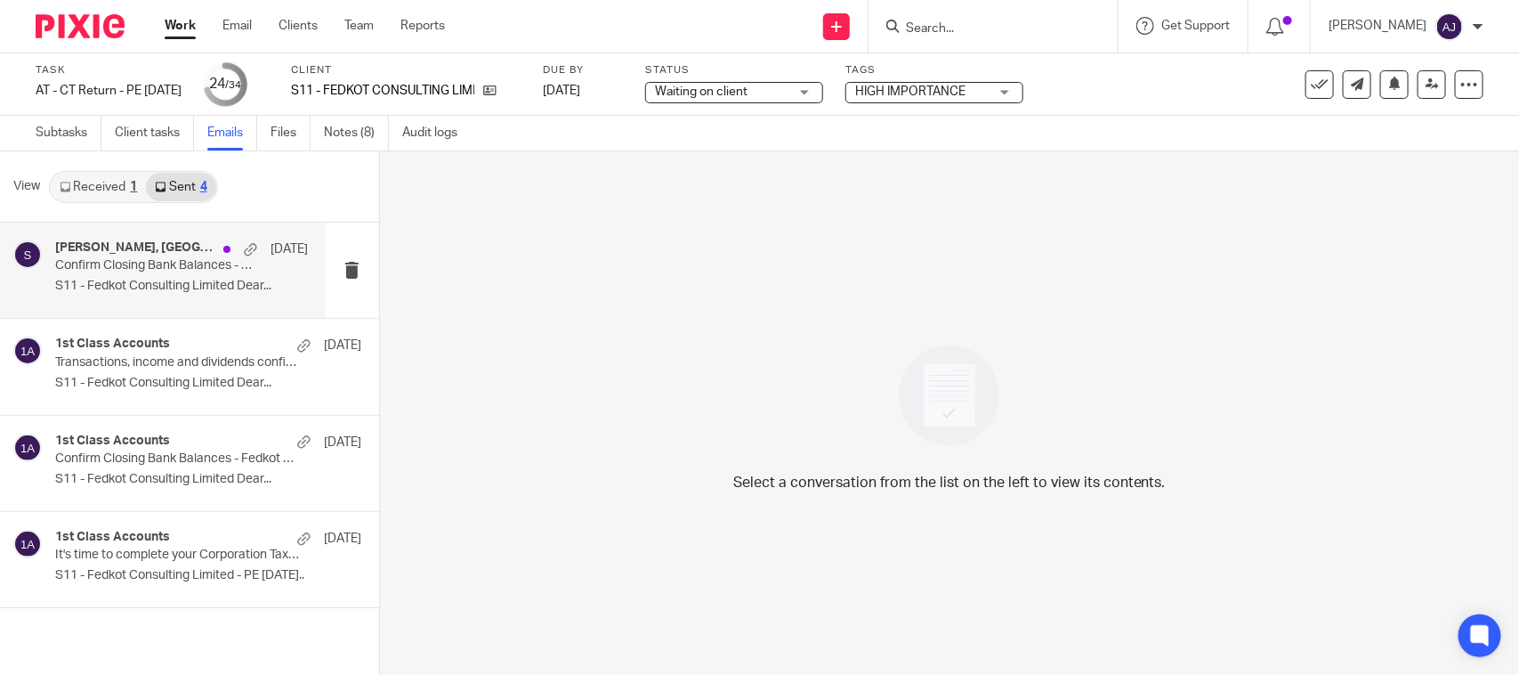
click at [187, 281] on p "S11 - Fedkot Consulting Limited Dear..." at bounding box center [181, 286] width 253 height 15
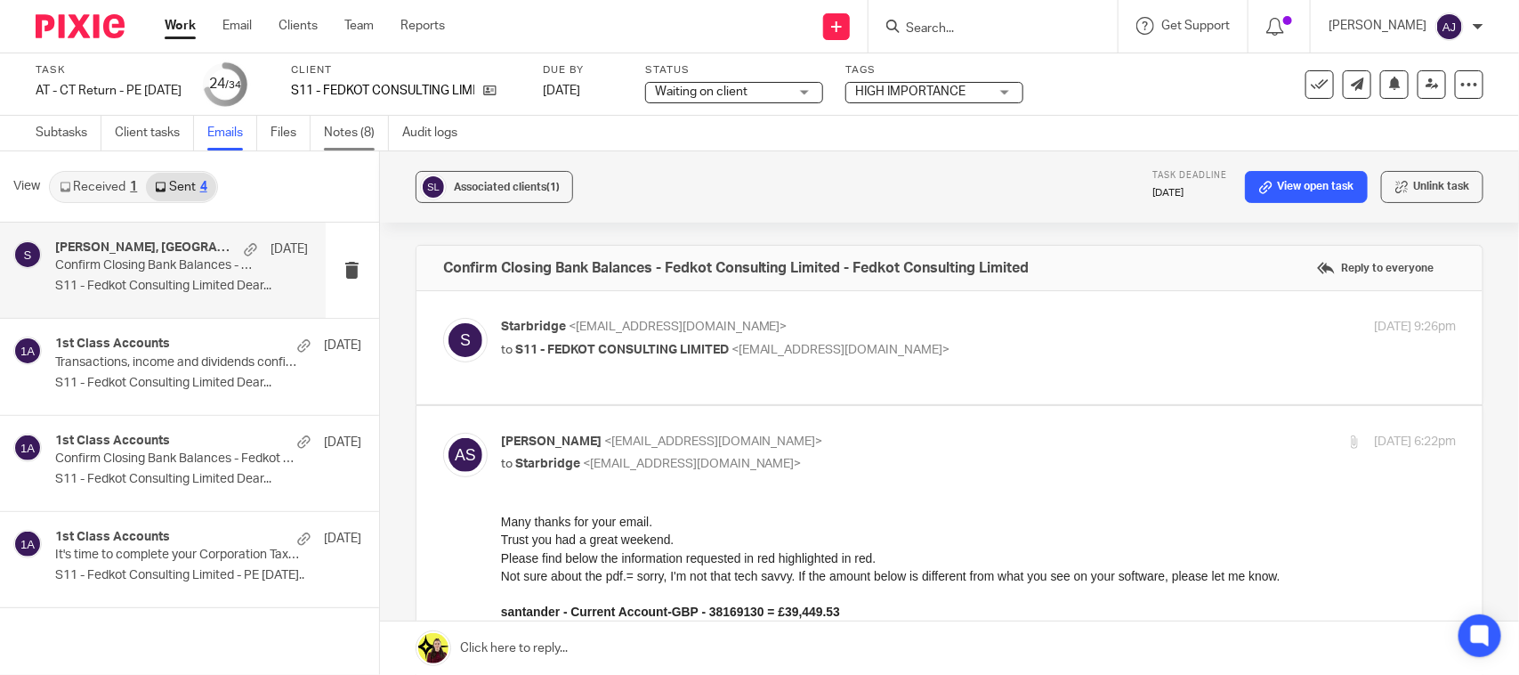
click at [332, 134] on link "Notes (8)" at bounding box center [356, 133] width 65 height 35
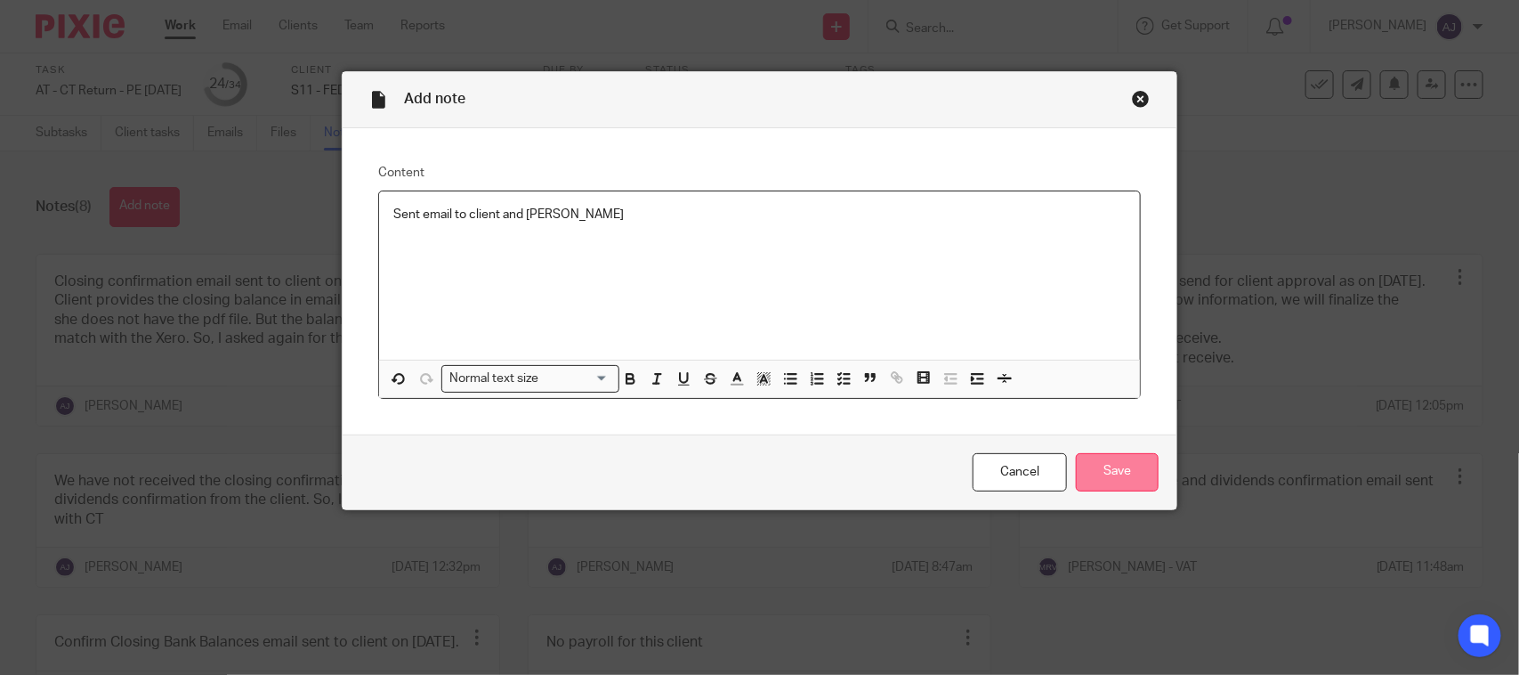
click at [1106, 464] on input "Save" at bounding box center [1117, 472] width 83 height 38
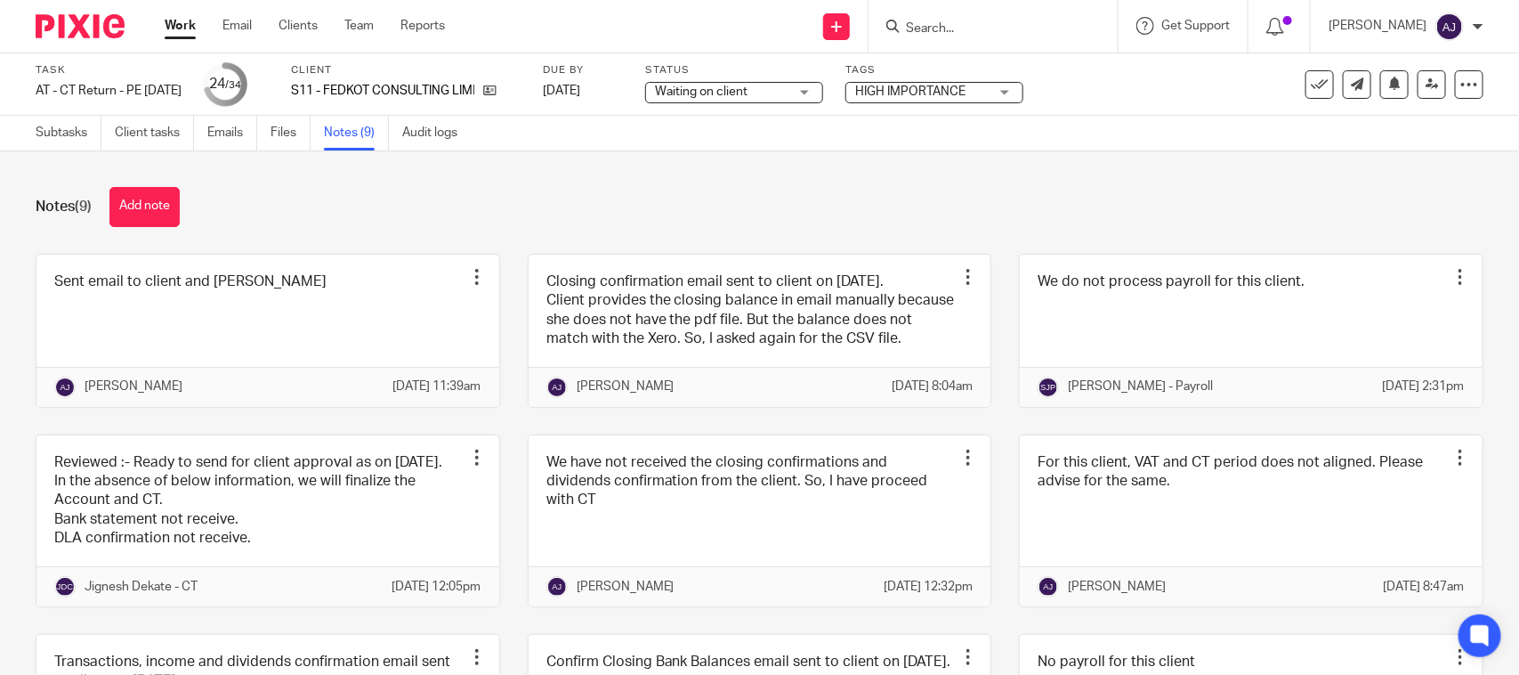
click at [850, 163] on div "Notes (9) Add note Sent email to client and [PERSON_NAME] Edit note Delete note…" at bounding box center [759, 412] width 1519 height 523
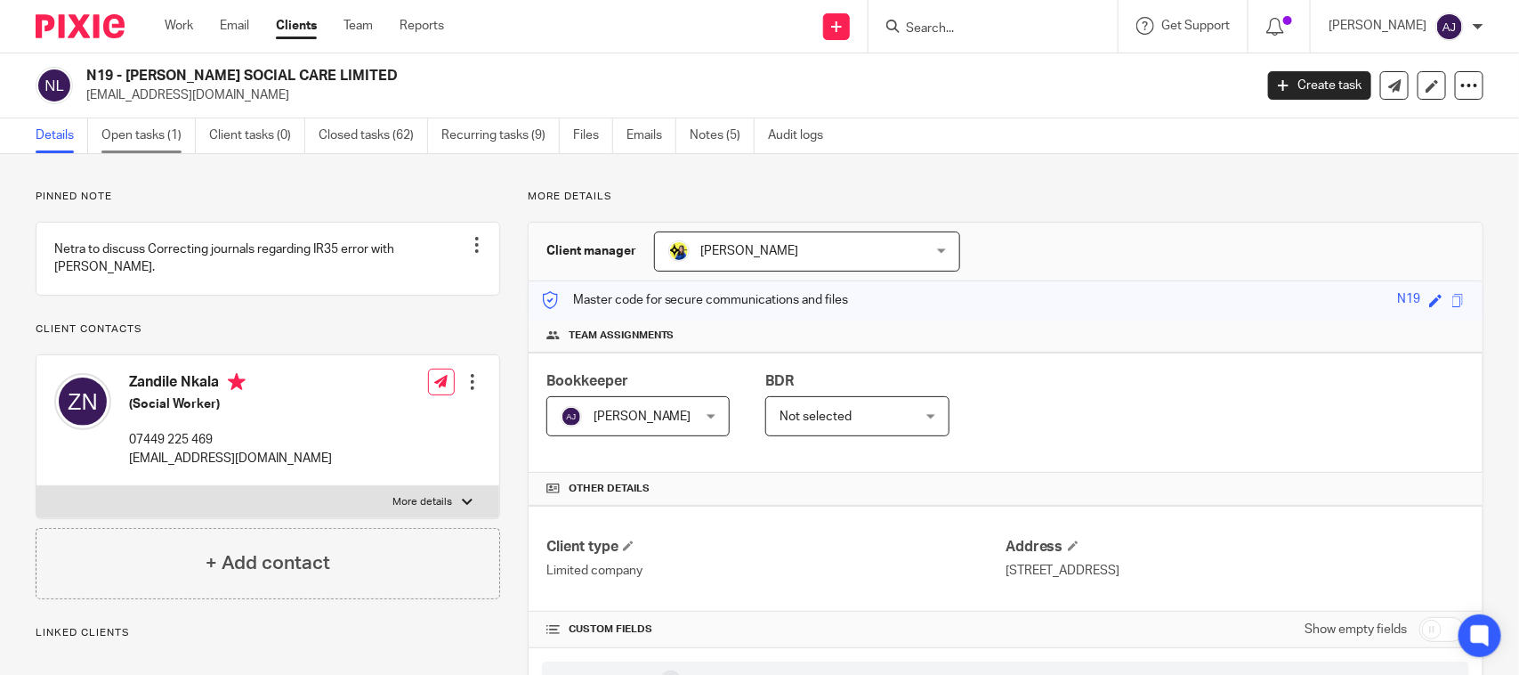
click at [142, 142] on link "Open tasks (1)" at bounding box center [148, 135] width 94 height 35
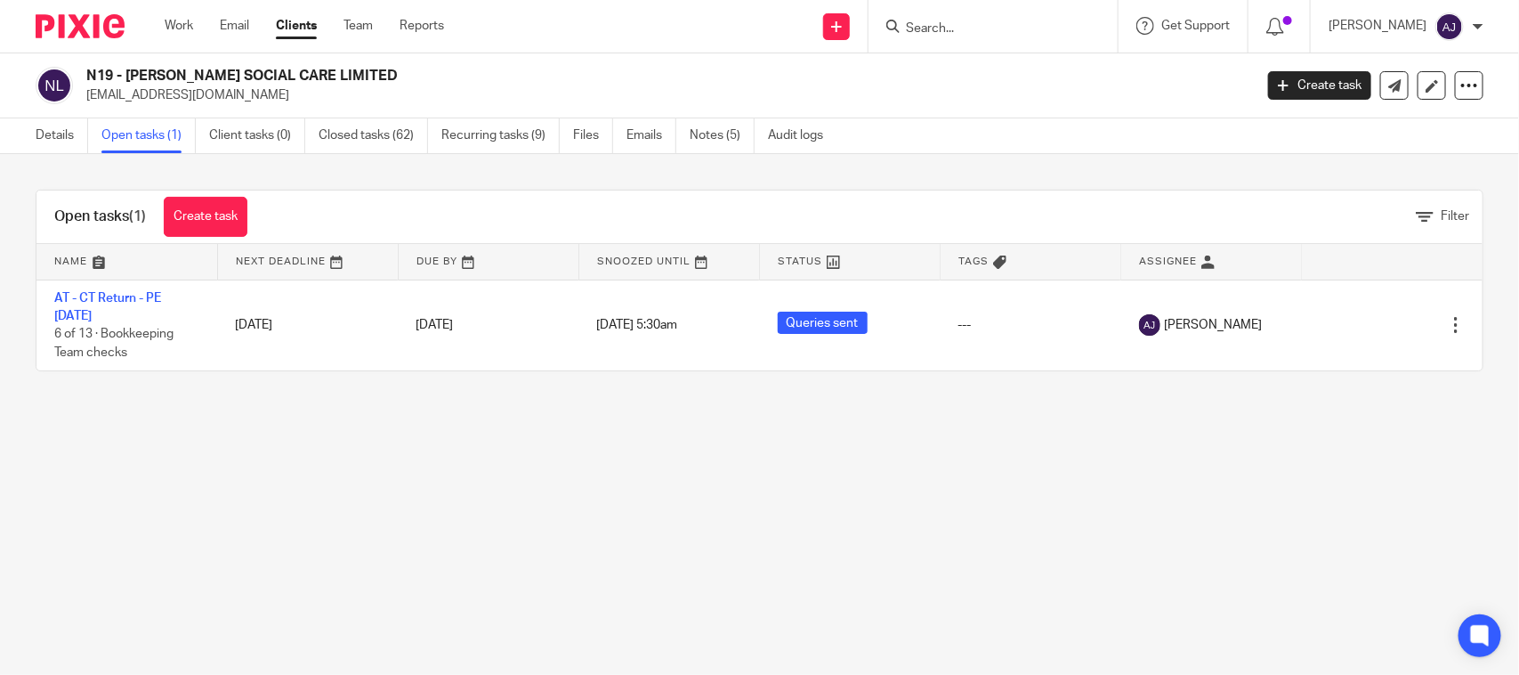
click at [160, 298] on link "AT - CT Return - PE [DATE]" at bounding box center [107, 307] width 107 height 30
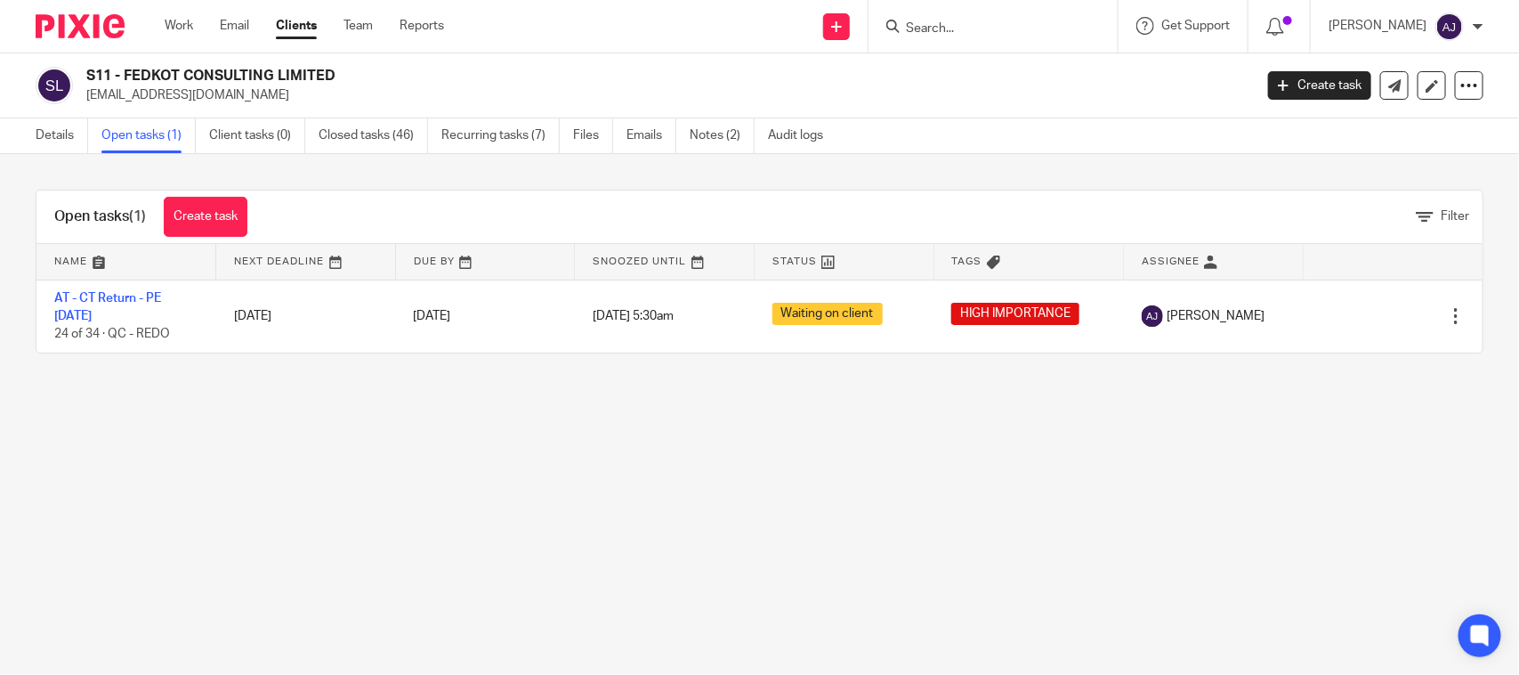
click at [566, 441] on main "S11 - FEDKOT CONSULTING LIMITED adeolasonola@gmail.com Create task Update from …" at bounding box center [759, 337] width 1519 height 675
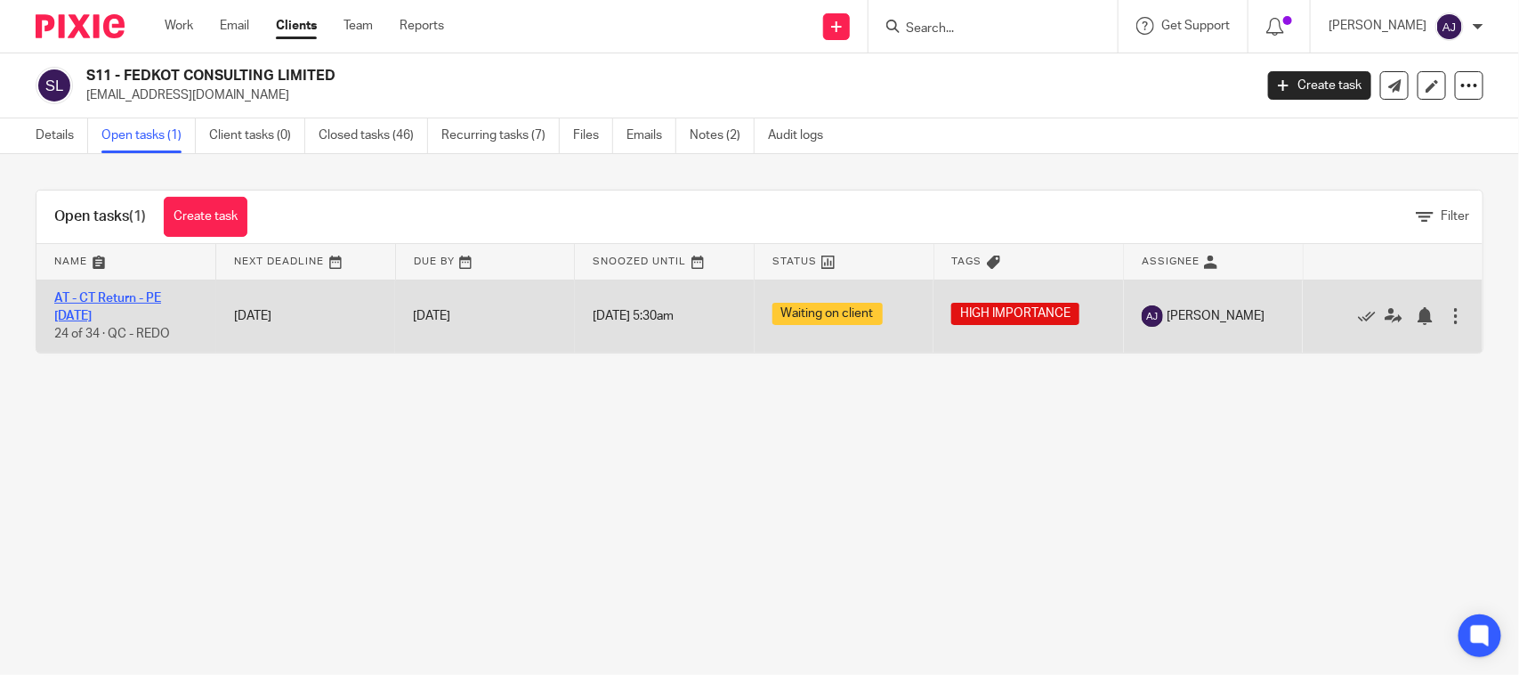
click at [120, 299] on link "AT - CT Return - PE [DATE]" at bounding box center [107, 307] width 107 height 30
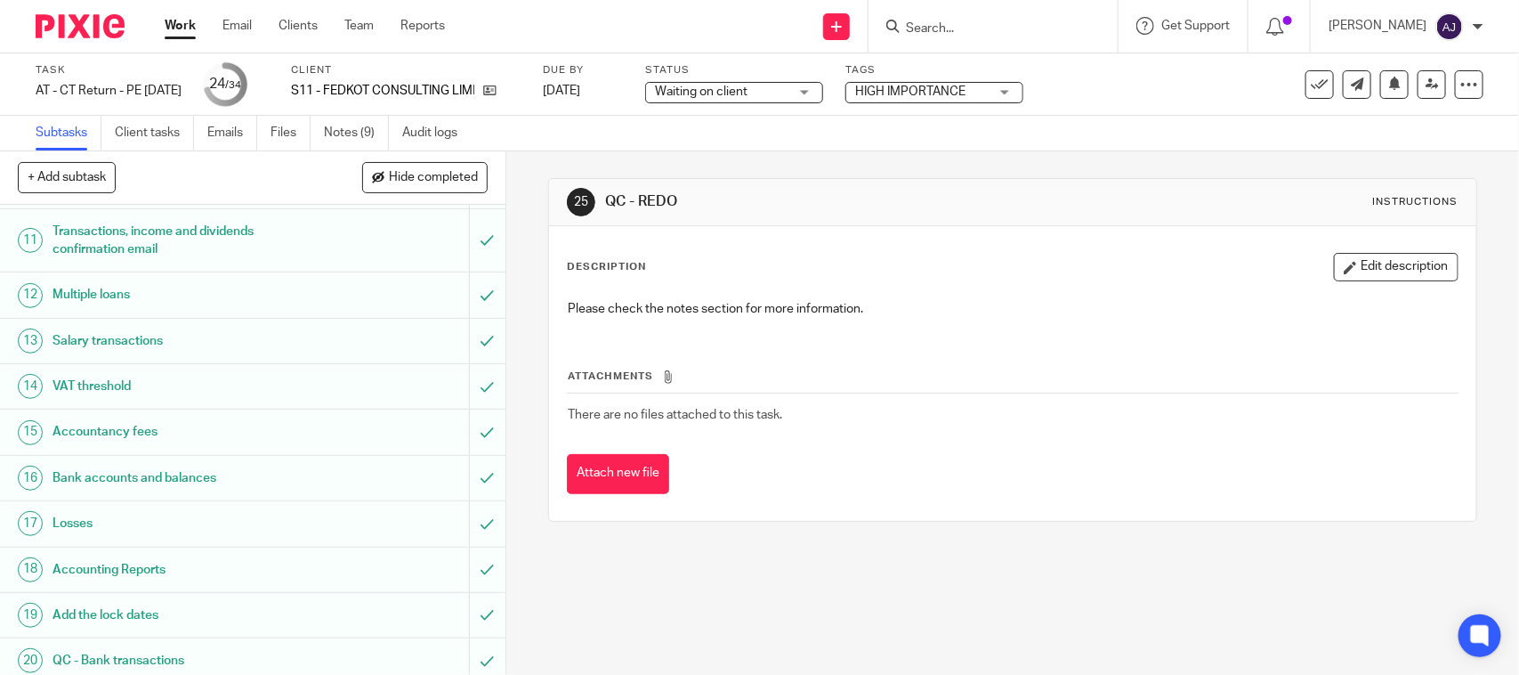
scroll to position [667, 0]
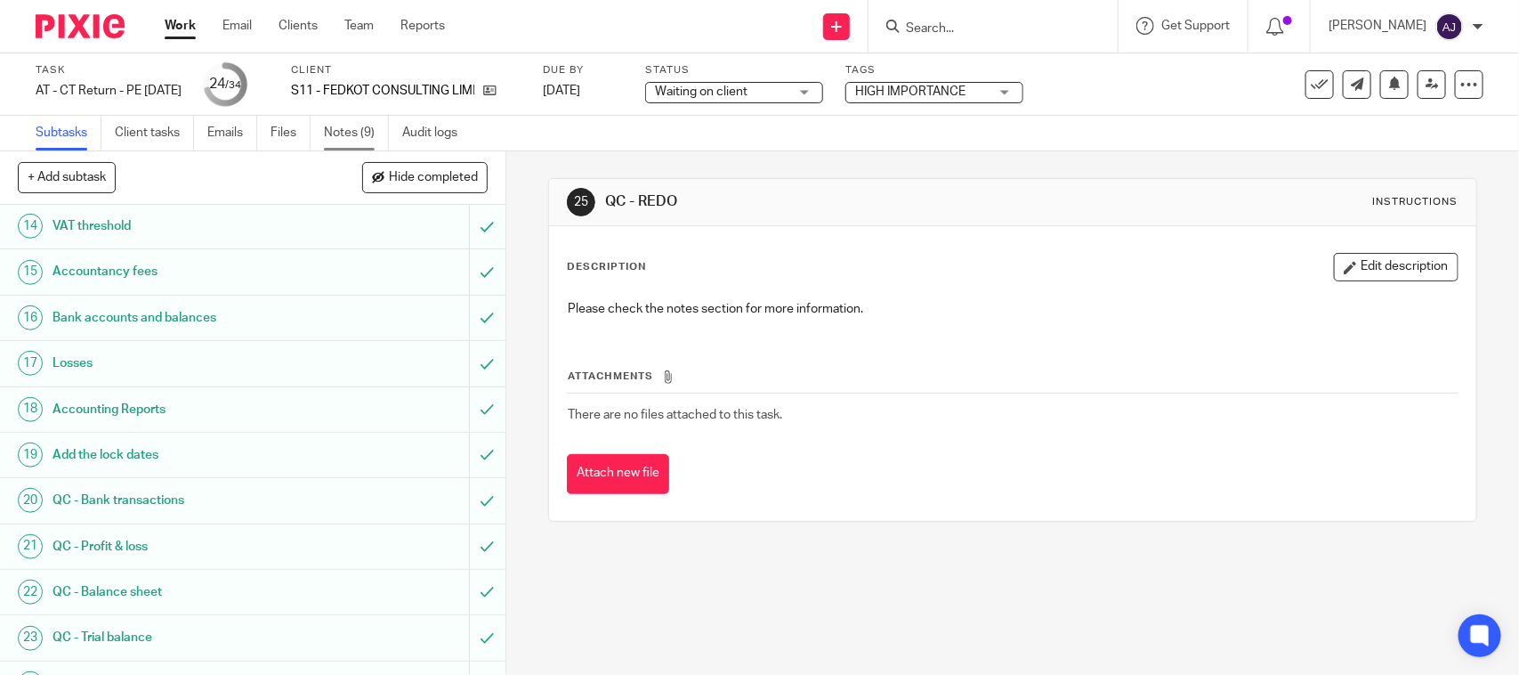
click at [361, 134] on link "Notes (9)" at bounding box center [356, 133] width 65 height 35
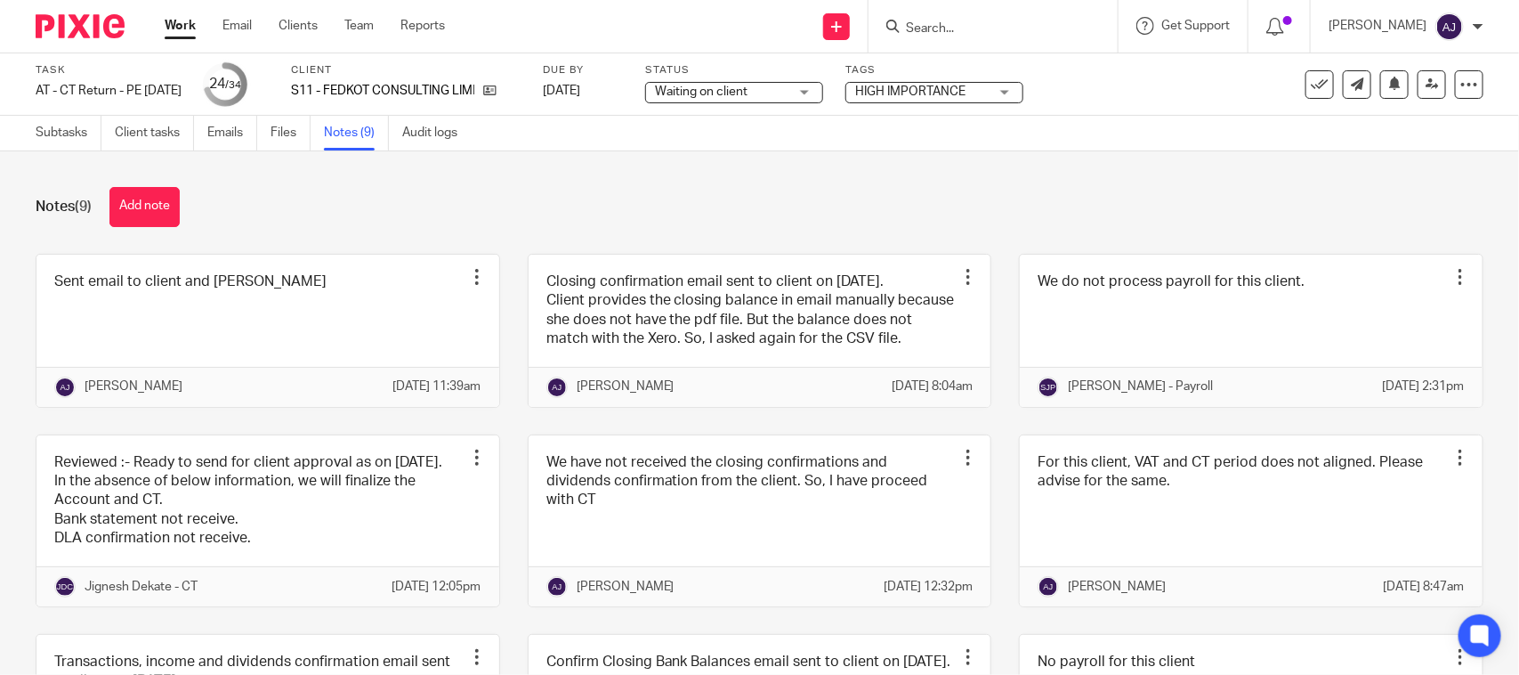
click at [586, 163] on div "Notes (9) Add note Sent email to client and [PERSON_NAME] Edit note Delete note…" at bounding box center [759, 412] width 1519 height 523
click at [623, 183] on div "Notes (9) Add note Sent email to client and [PERSON_NAME] Edit note Delete note…" at bounding box center [759, 412] width 1519 height 523
click at [607, 205] on div "Notes (9) Add note" at bounding box center [760, 207] width 1448 height 40
click at [499, 174] on div "Notes (9) Add note Sent email to client and [PERSON_NAME] Edit note Delete note…" at bounding box center [759, 412] width 1519 height 523
click at [463, 216] on div "Notes (9) Add note" at bounding box center [760, 207] width 1448 height 40
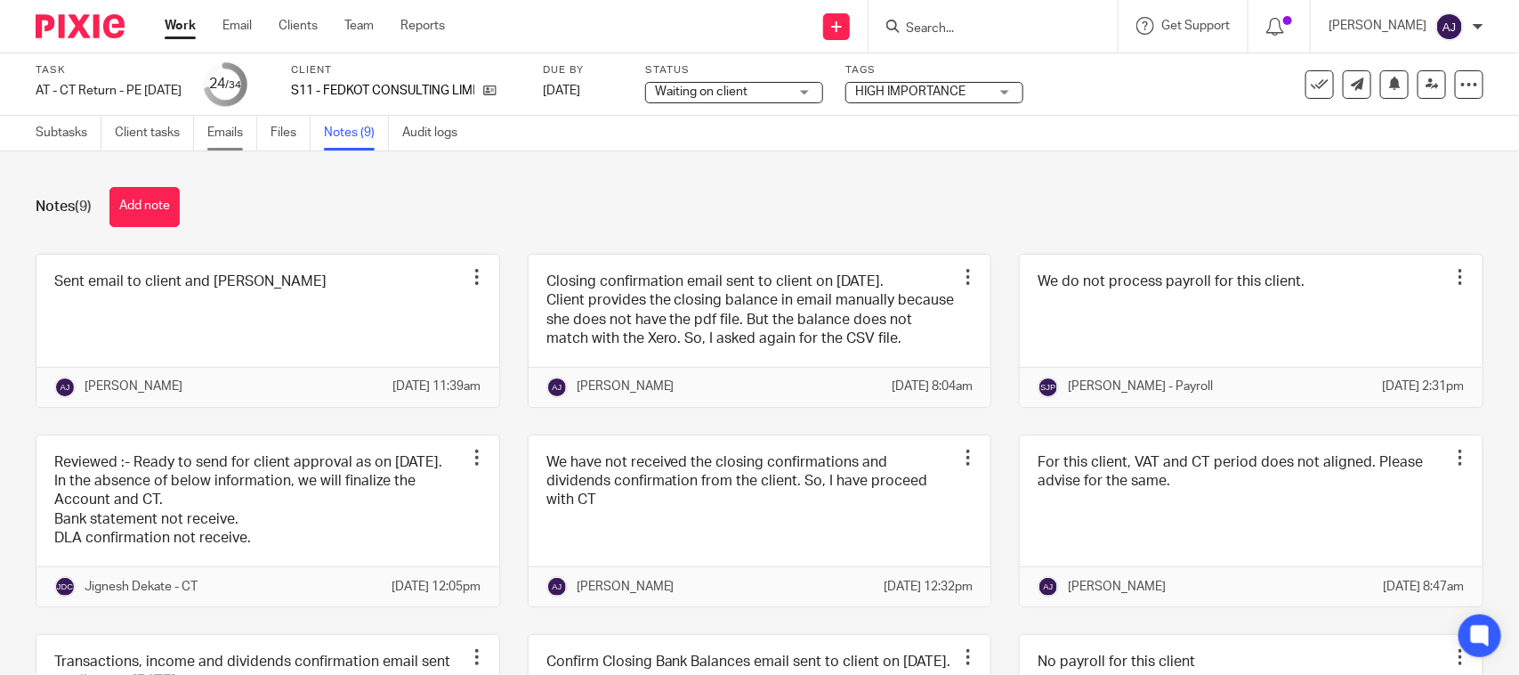
click at [227, 144] on link "Emails" at bounding box center [232, 133] width 50 height 35
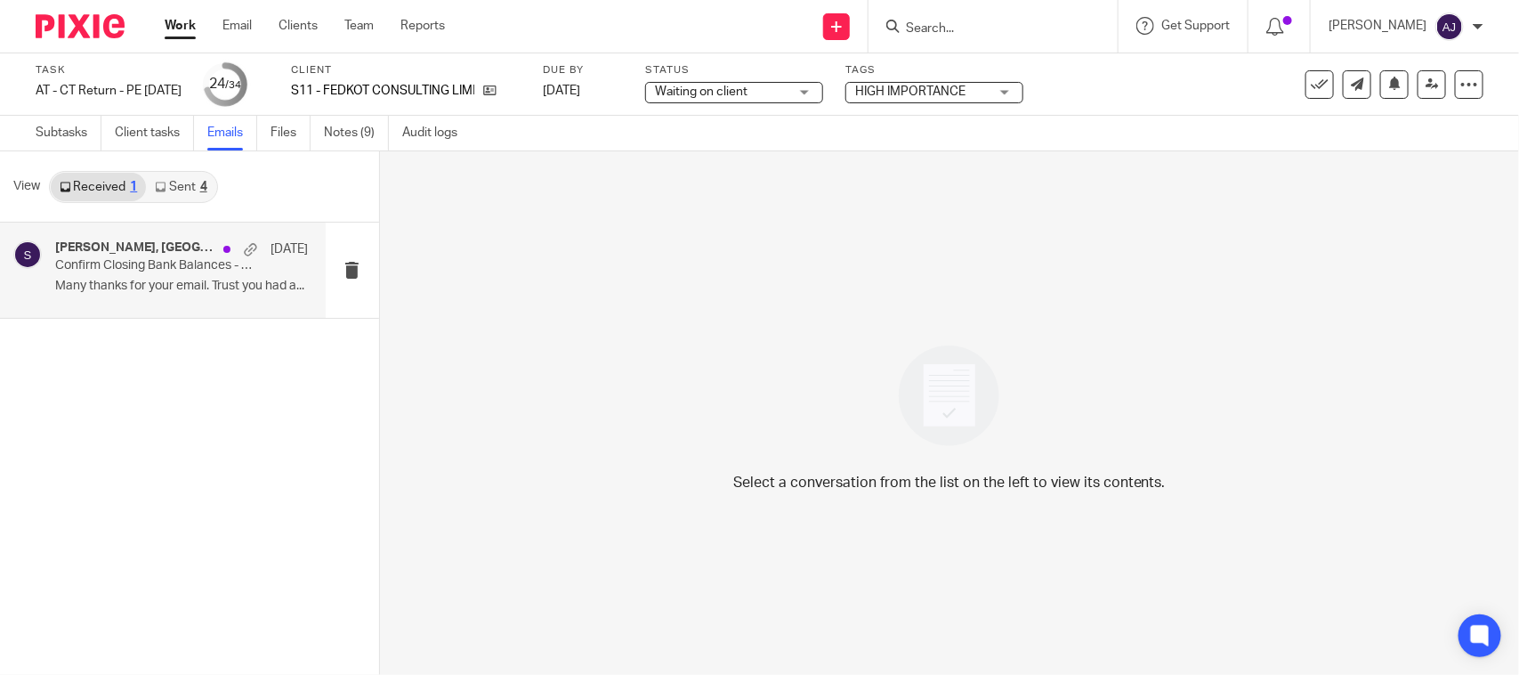
click at [181, 242] on h4 "Adeola Sonola, Starbridge" at bounding box center [134, 247] width 159 height 15
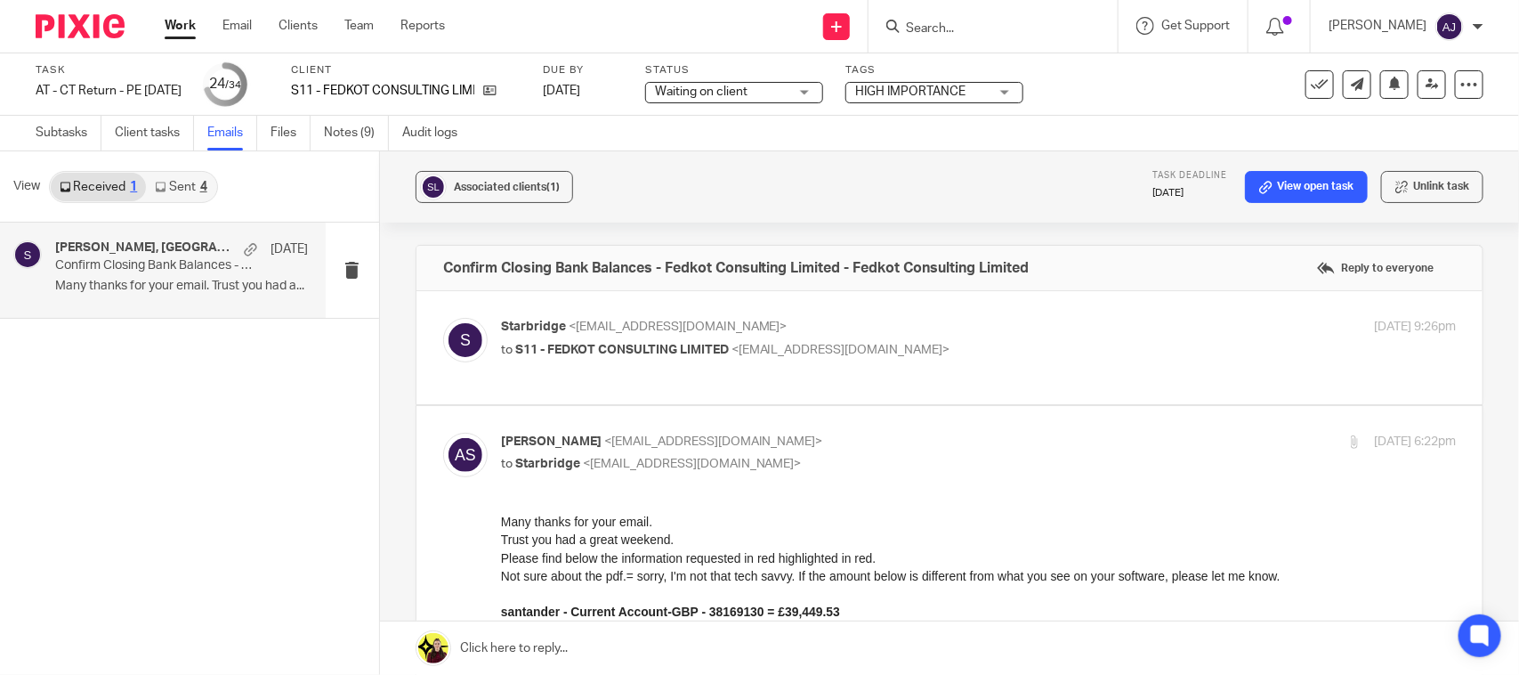
click at [823, 314] on label at bounding box center [950, 347] width 1066 height 113
click at [443, 317] on input "checkbox" at bounding box center [442, 317] width 1 height 1
checkbox input "true"
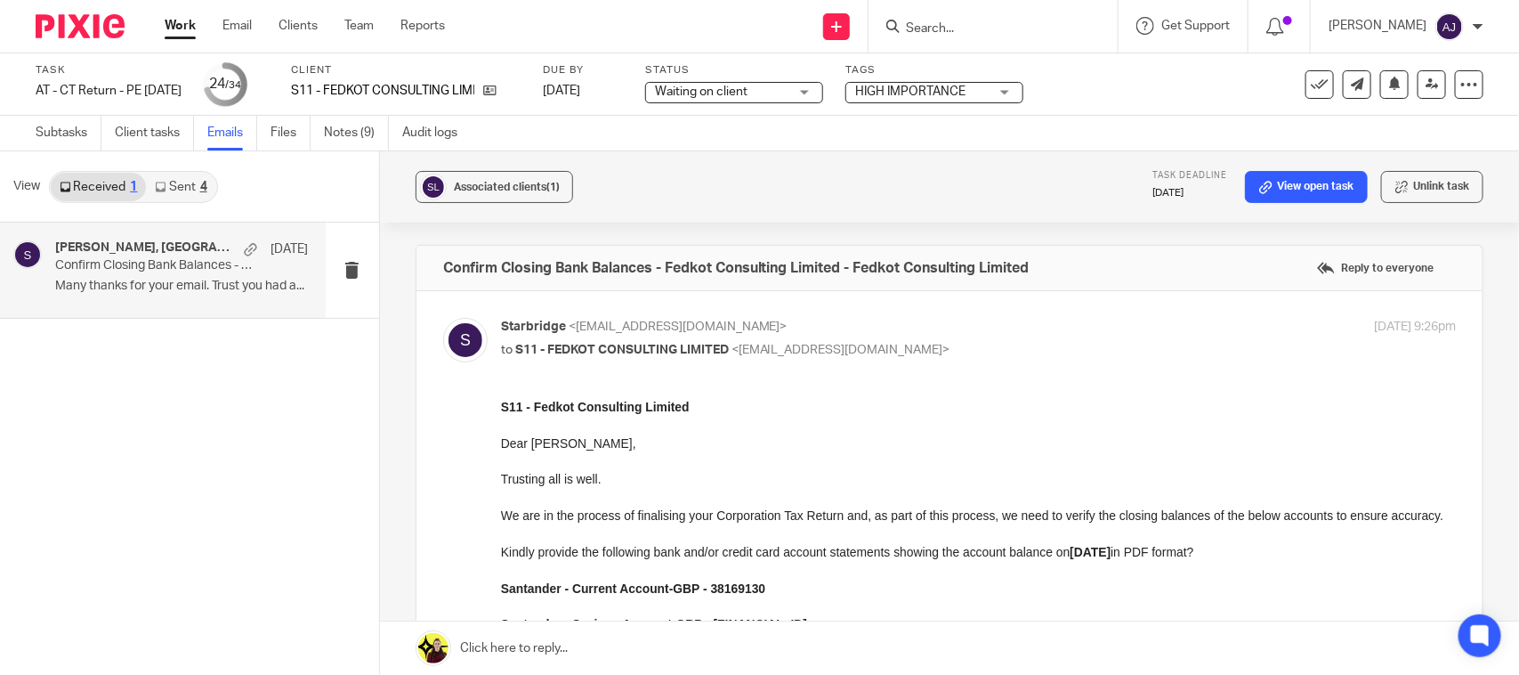
click at [169, 194] on link "Sent 4" at bounding box center [180, 187] width 69 height 28
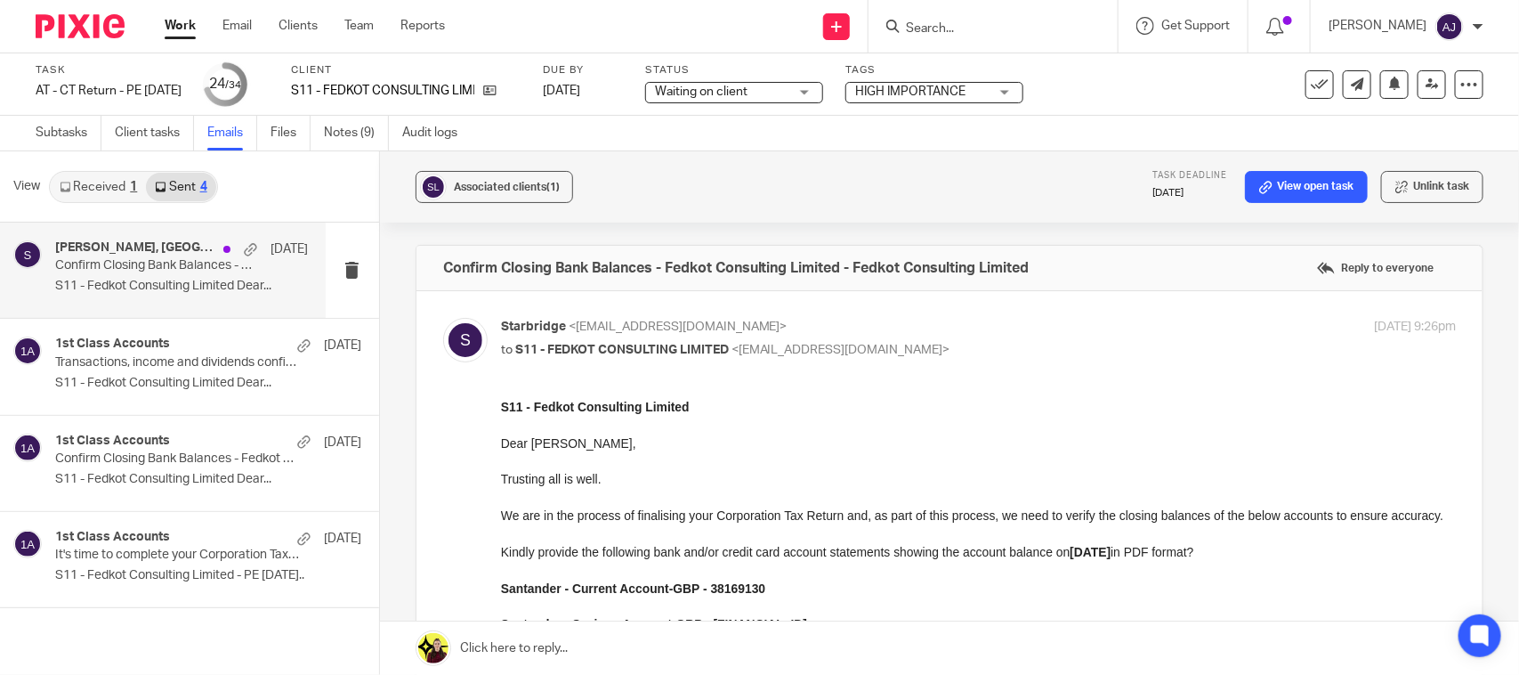
click at [157, 261] on p "Confirm Closing Bank Balances - Fedkot Consulting Limited - Fedkot Consulting L…" at bounding box center [156, 265] width 202 height 15
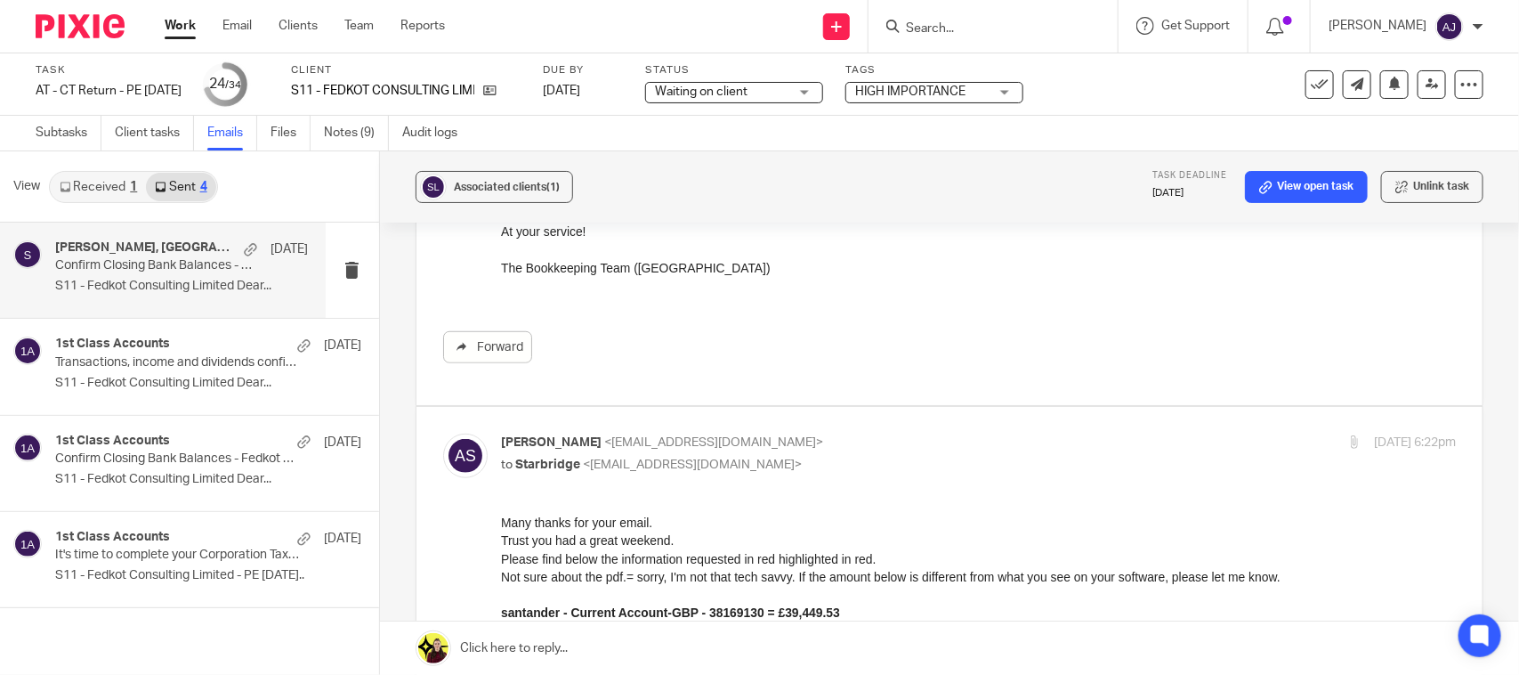
scroll to position [556, 0]
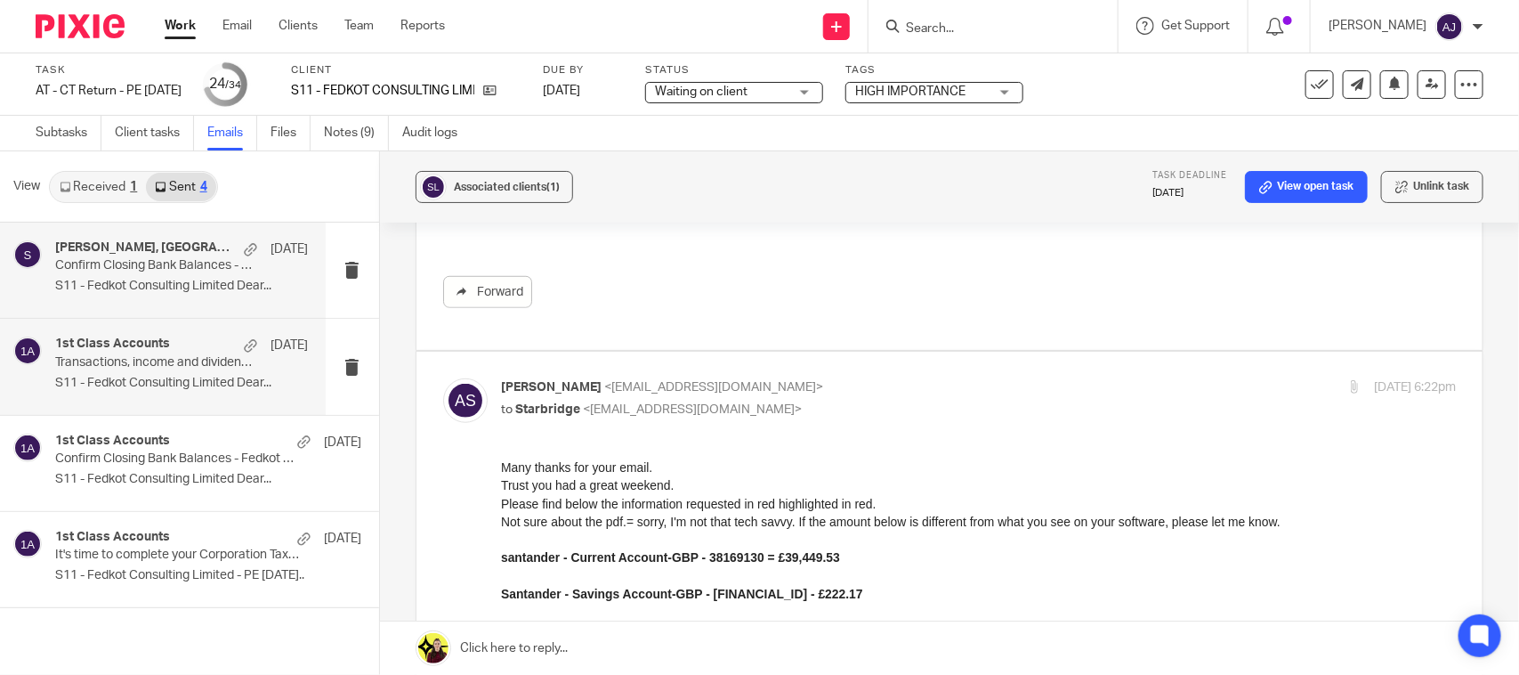
click at [207, 336] on div "1st Class Accounts 13 Feb" at bounding box center [181, 345] width 253 height 18
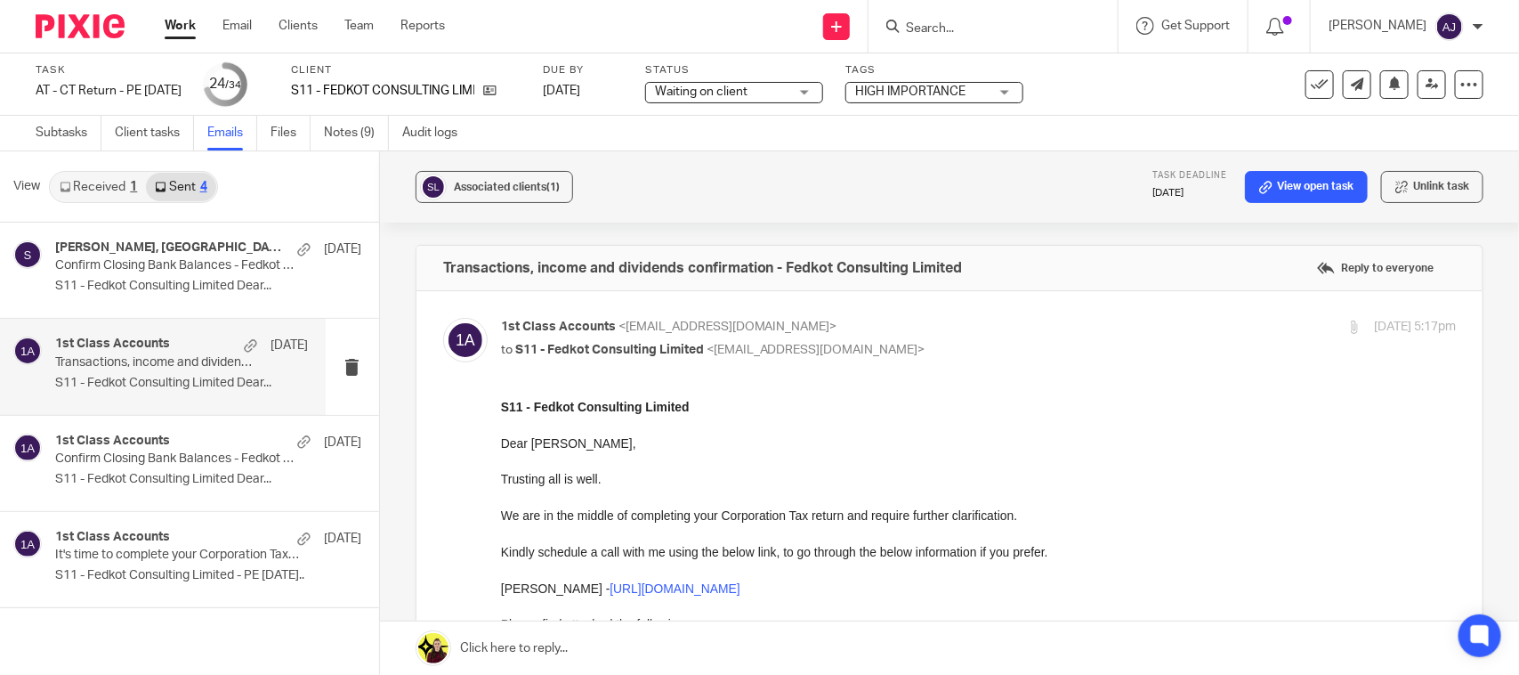
scroll to position [0, 0]
click at [162, 447] on h4 "1st Class Accounts" at bounding box center [112, 440] width 115 height 15
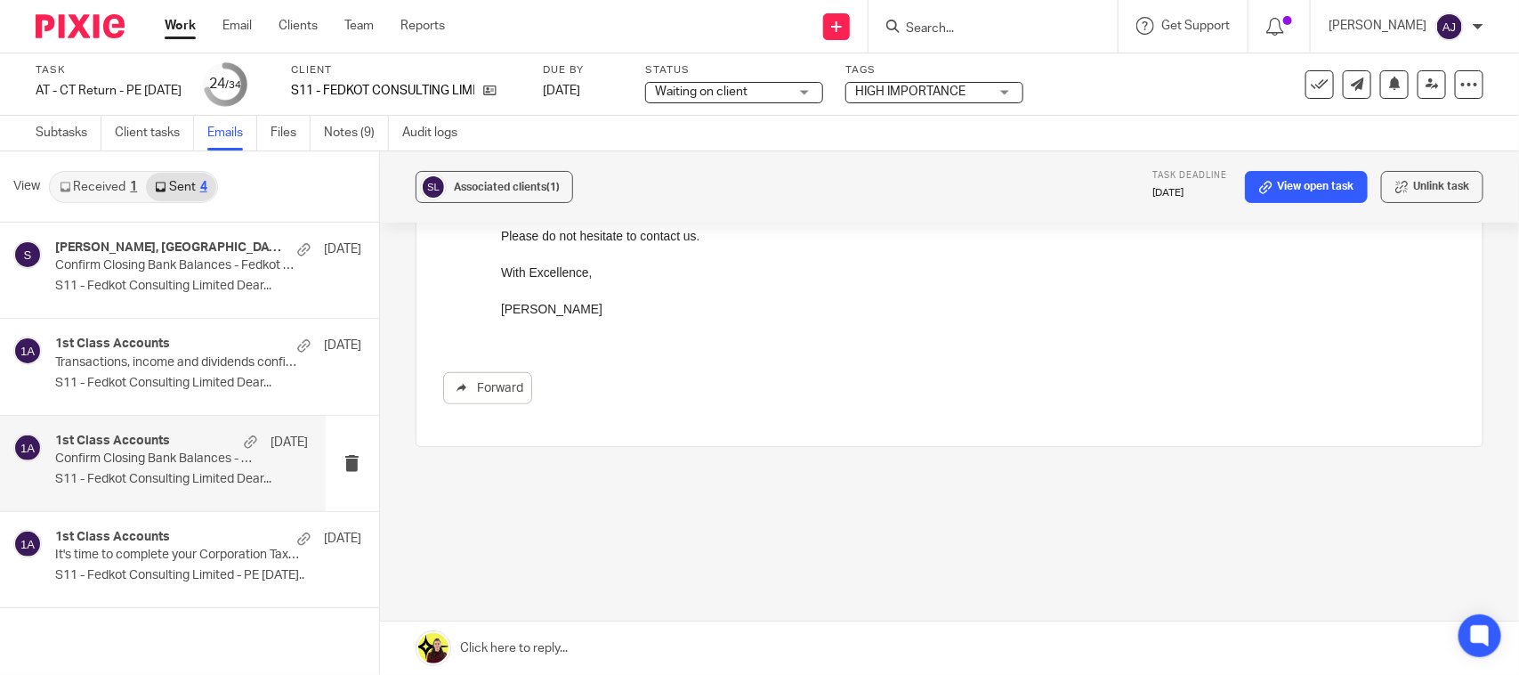
scroll to position [499, 0]
click at [201, 525] on div "1st Class Accounts 1 Jan It's time to complete your Corporation Tax Return! S11…" at bounding box center [163, 559] width 326 height 95
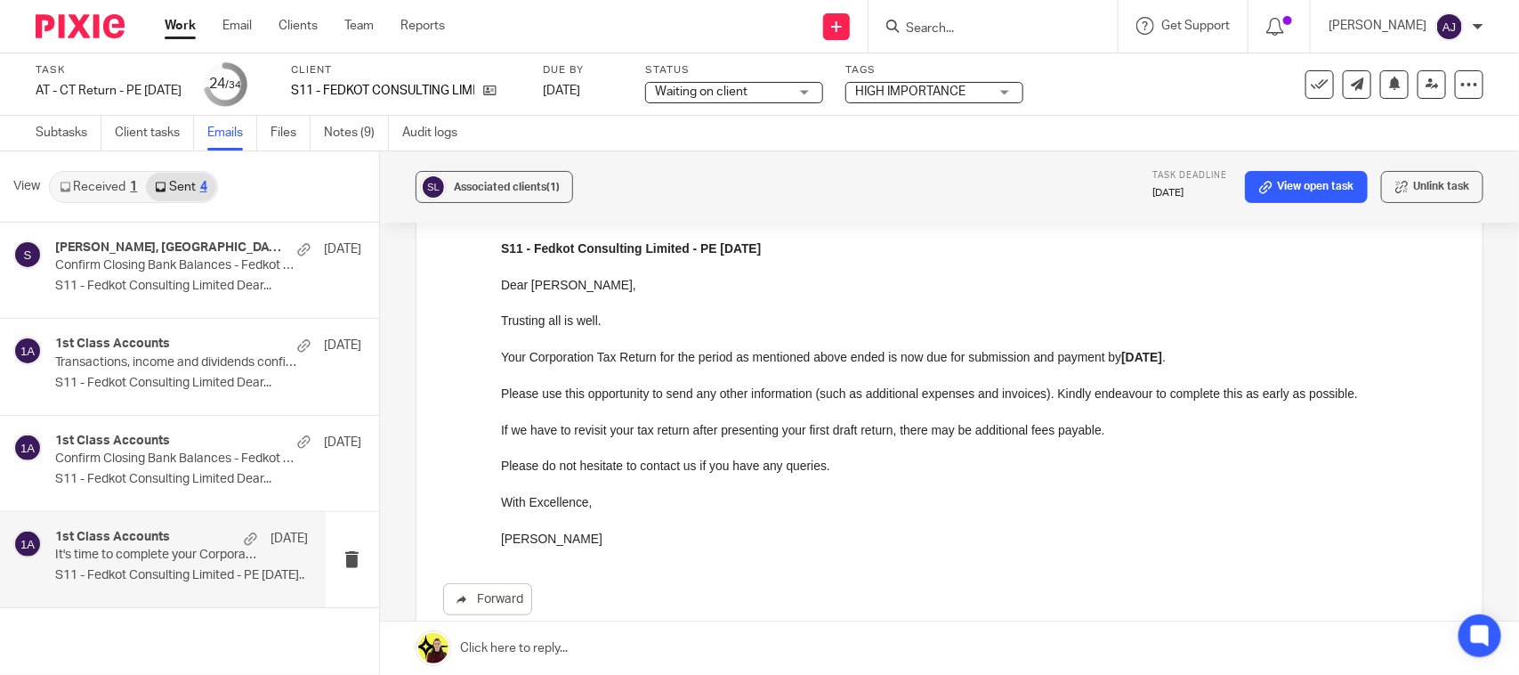
scroll to position [150, 0]
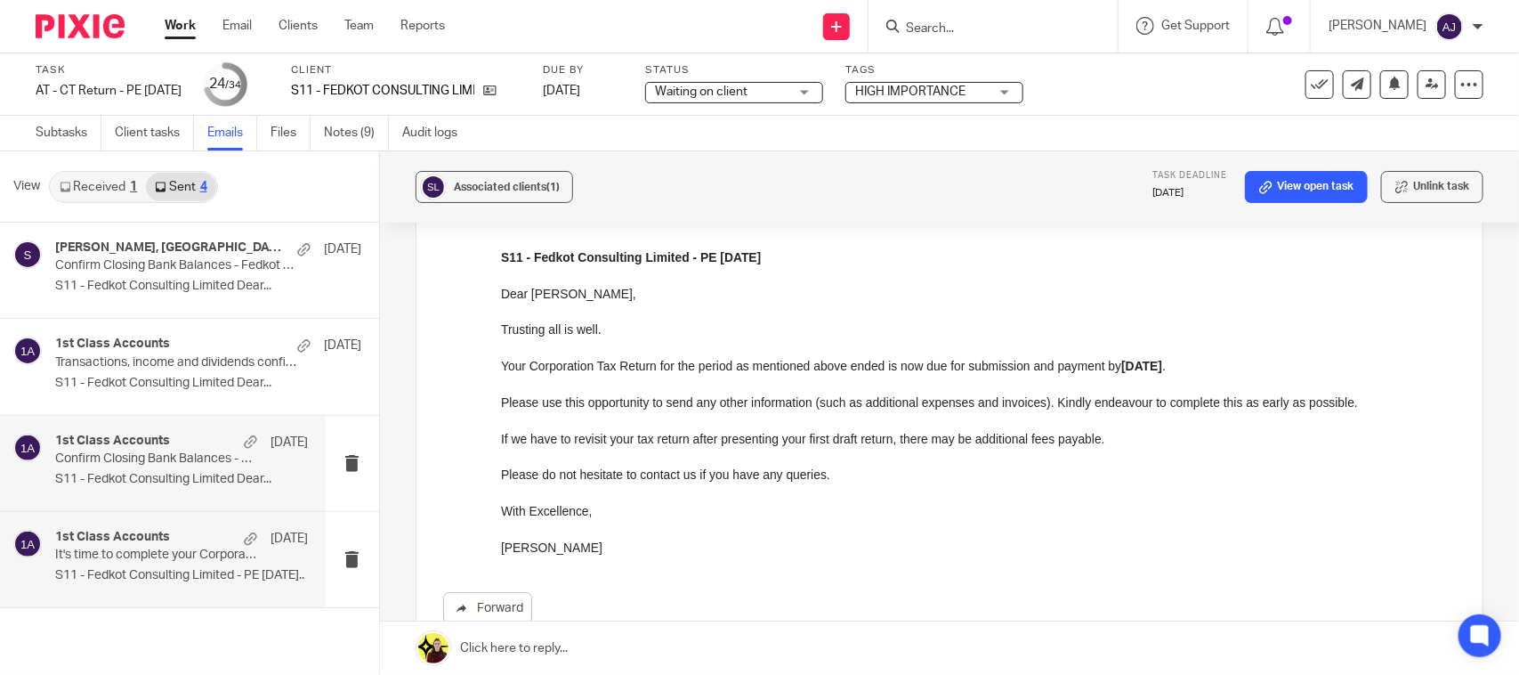
click at [174, 429] on div "1st Class Accounts 13 Feb Confirm Closing Bank Balances - Fedkot Consulting Lim…" at bounding box center [163, 463] width 326 height 95
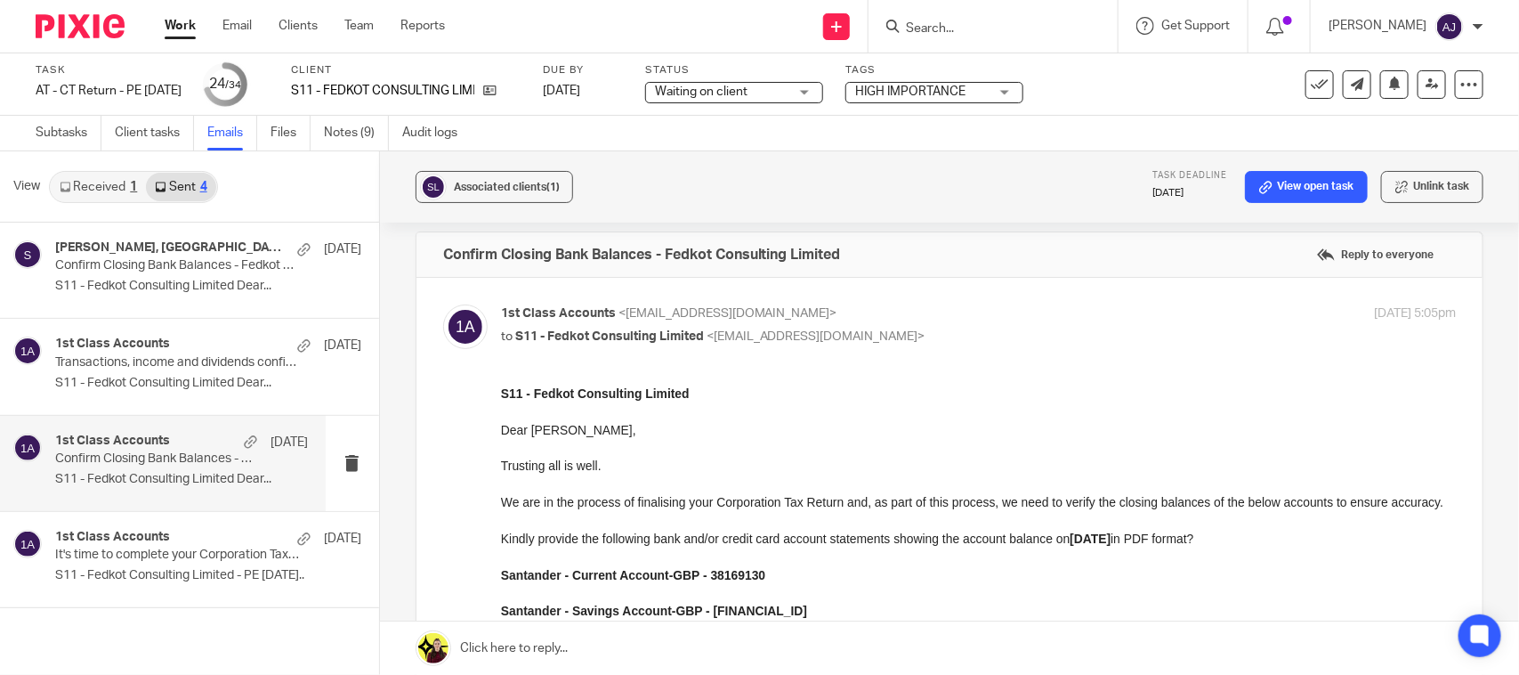
scroll to position [0, 0]
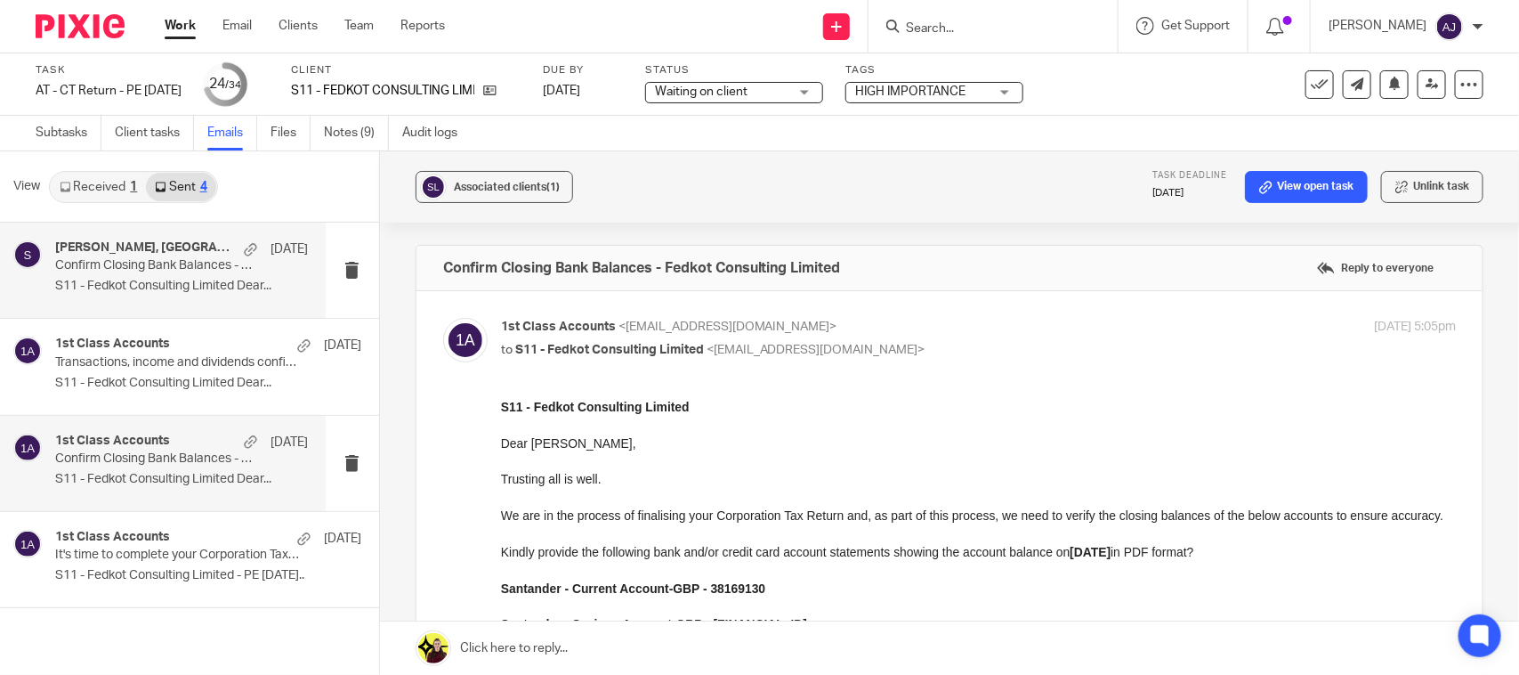
click at [158, 282] on p "S11 - Fedkot Consulting Limited Dear..." at bounding box center [181, 286] width 253 height 15
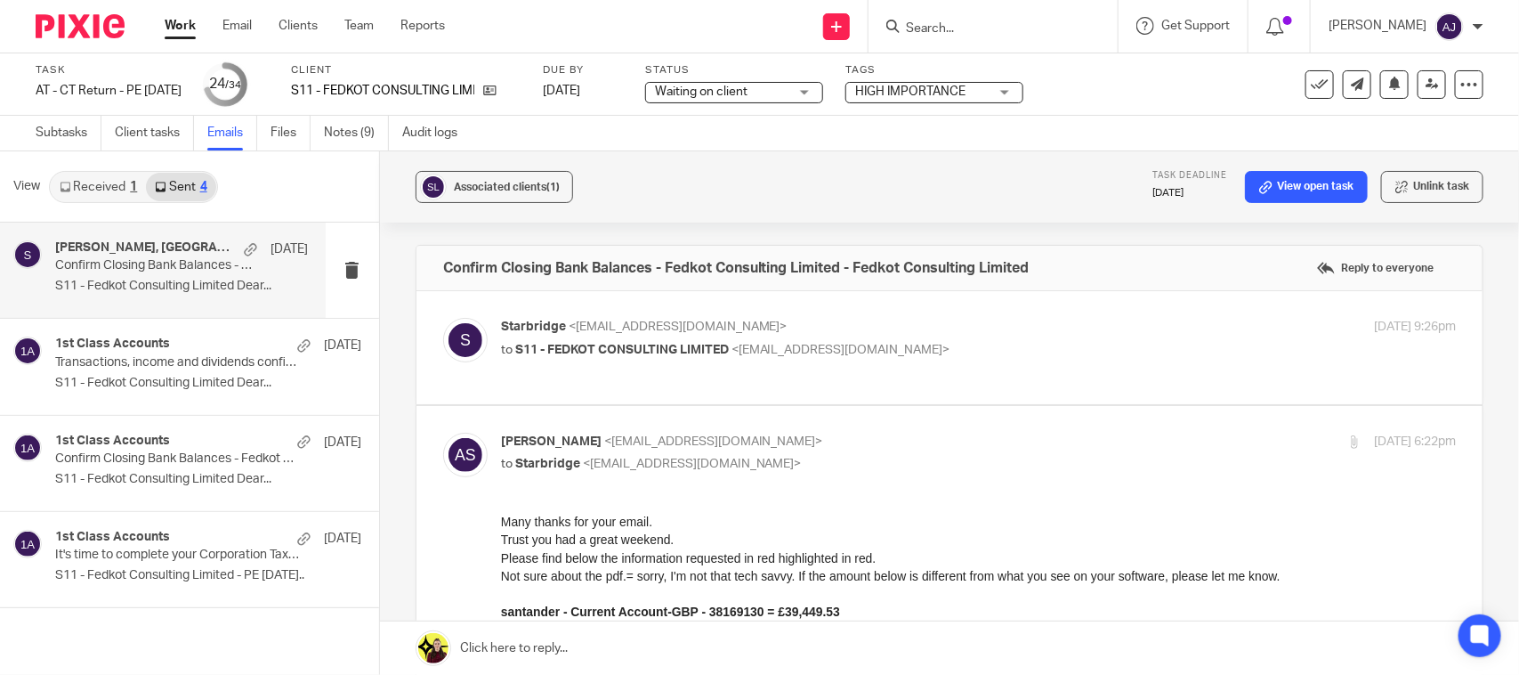
click at [934, 338] on div "Starbridge <info@starbridge.uk> to S11 - FEDKOT CONSULTING LIMITED <adeolasonol…" at bounding box center [819, 338] width 637 height 41
checkbox input "true"
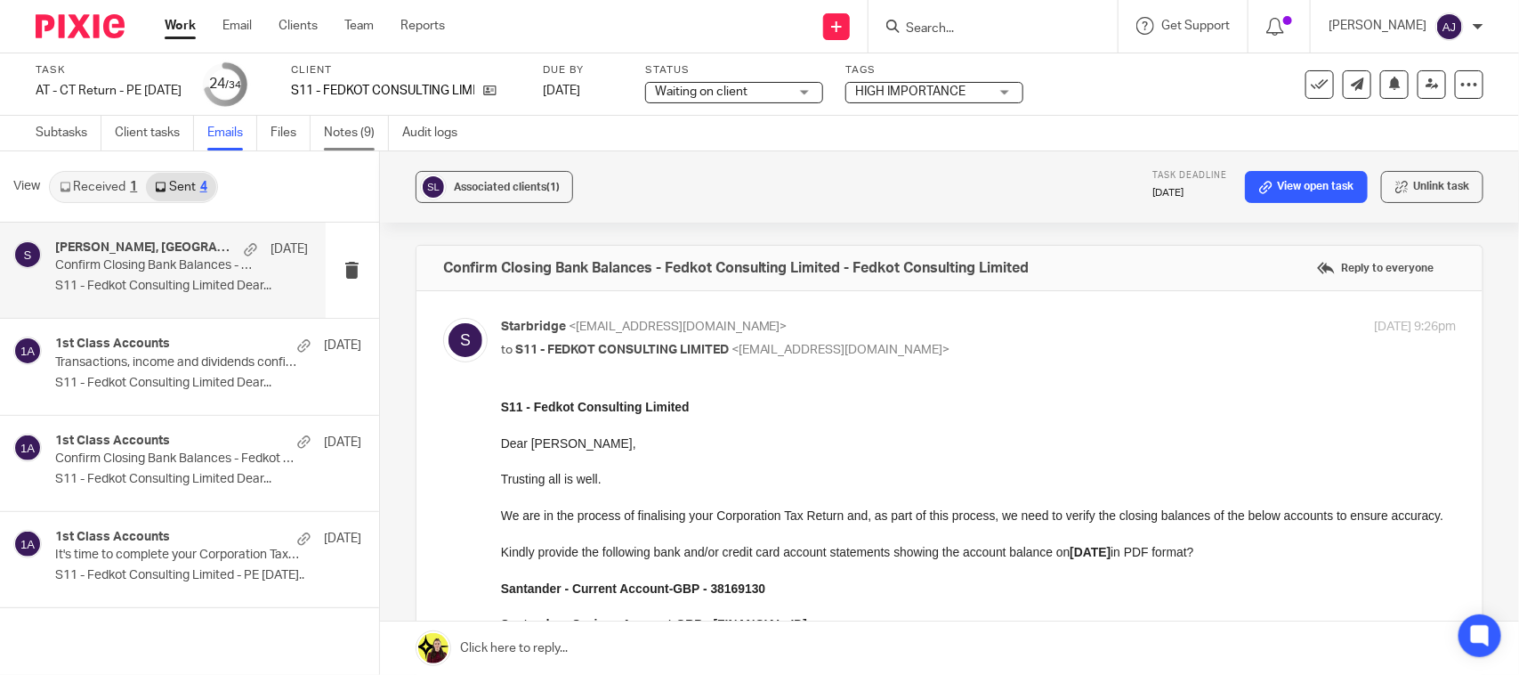
click at [349, 135] on link "Notes (9)" at bounding box center [356, 133] width 65 height 35
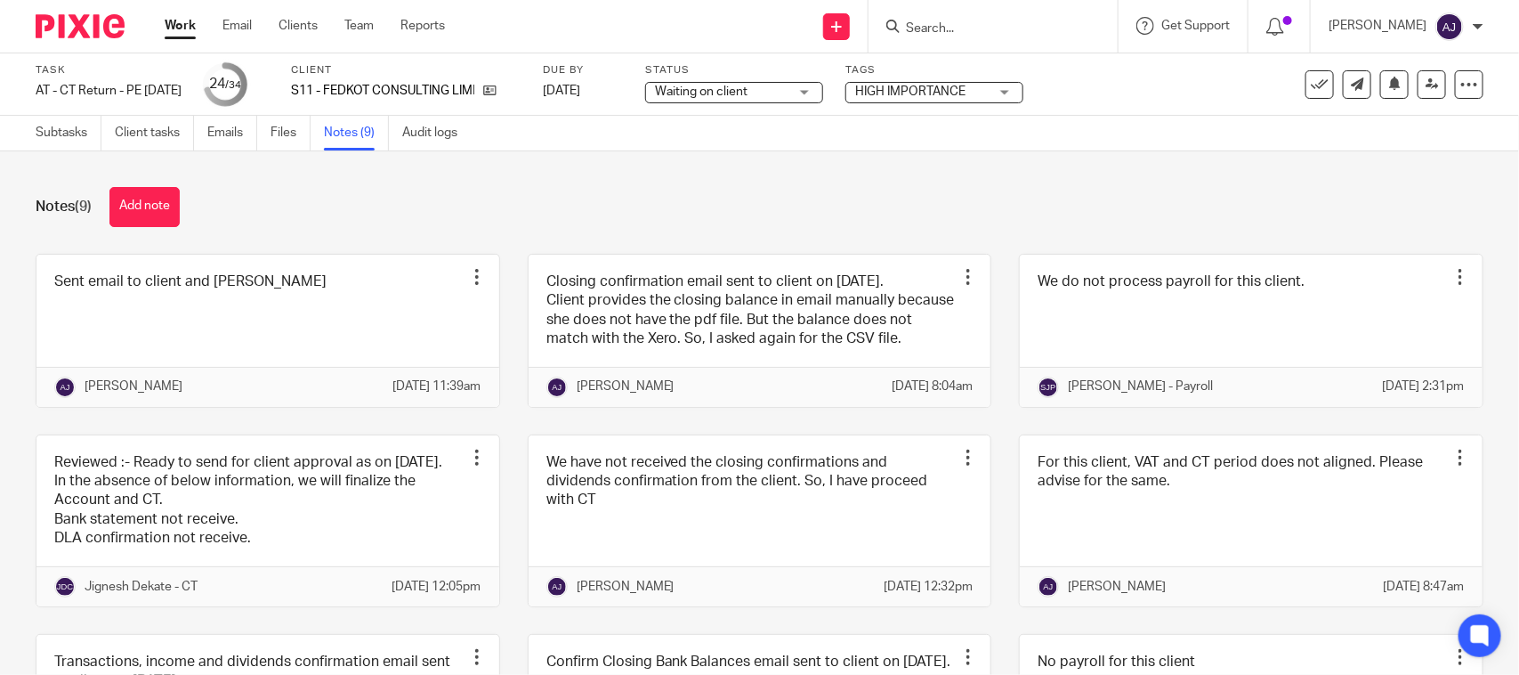
click at [428, 188] on div "Notes (9) Add note" at bounding box center [760, 207] width 1448 height 40
click at [1051, 190] on div "Notes (9) Add note" at bounding box center [760, 207] width 1448 height 40
